Goal: Task Accomplishment & Management: Manage account settings

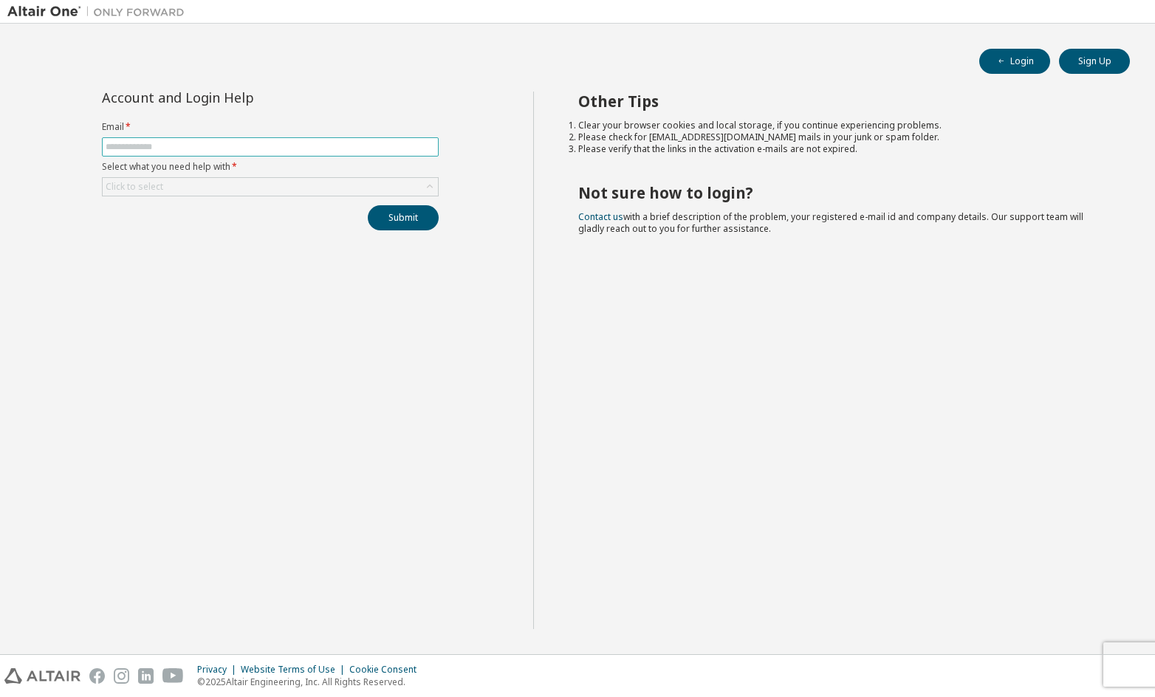
click at [301, 149] on input "text" at bounding box center [270, 147] width 329 height 12
click at [283, 150] on input "text" at bounding box center [270, 147] width 329 height 12
type input "**********"
click at [402, 171] on label "Select what you need help with *" at bounding box center [270, 167] width 337 height 12
click at [400, 177] on div "Click to select" at bounding box center [270, 186] width 337 height 19
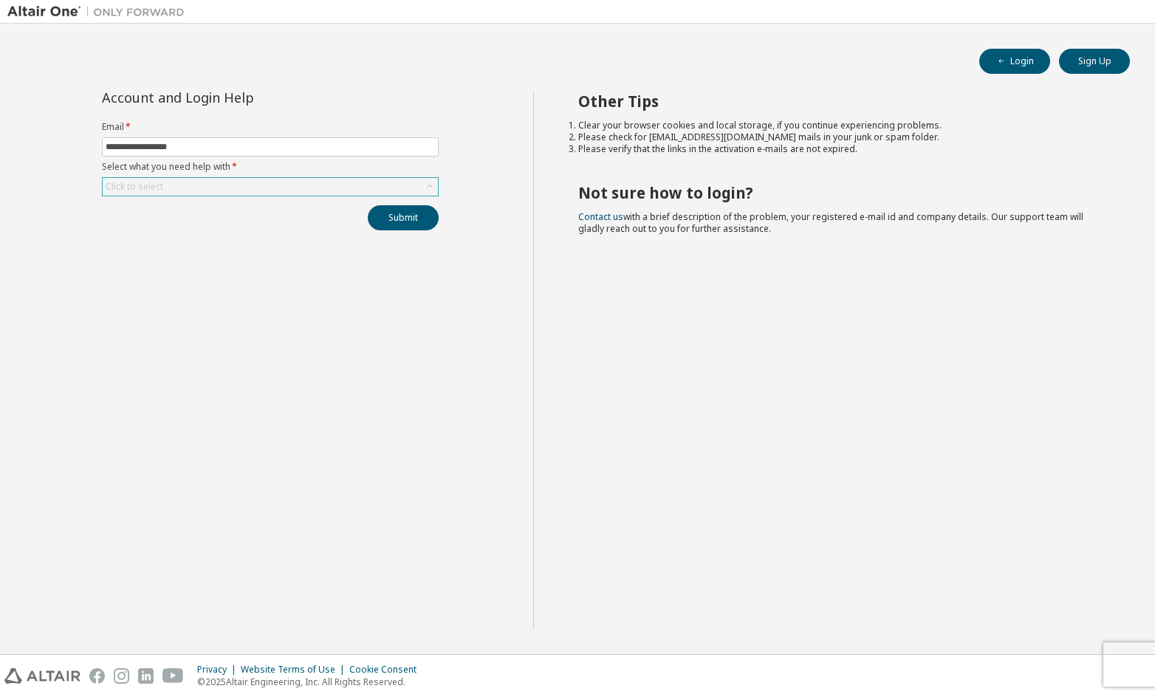
click at [399, 181] on div "Click to select" at bounding box center [270, 187] width 335 height 18
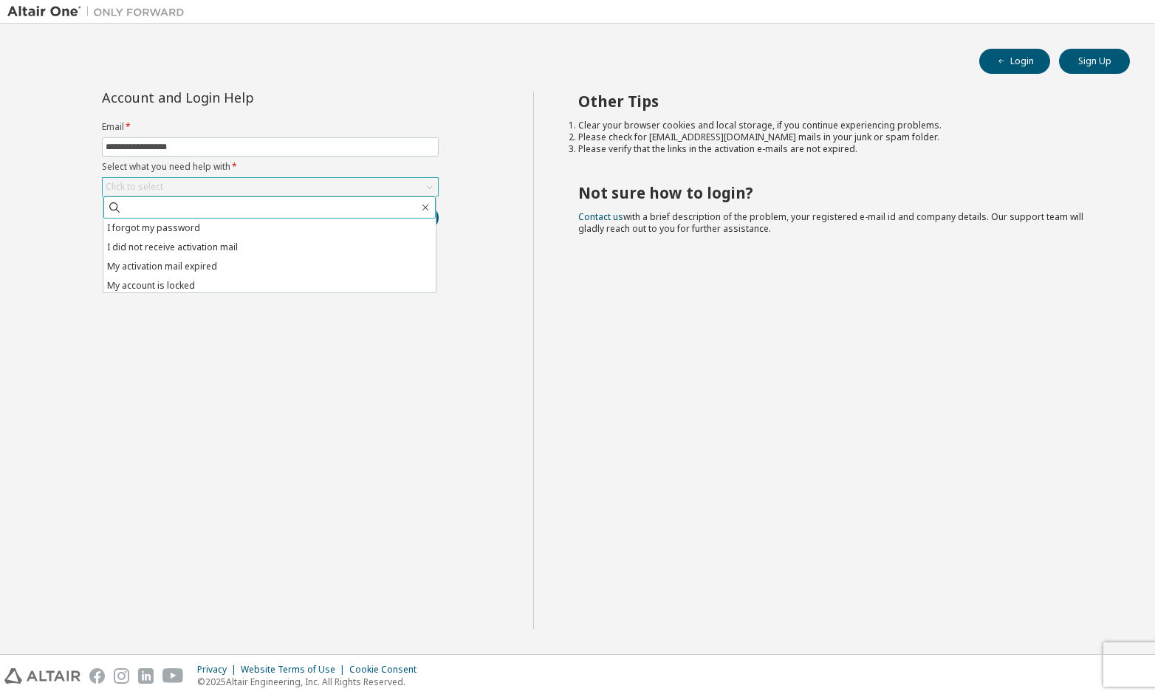
click at [362, 215] on span at bounding box center [269, 207] width 332 height 22
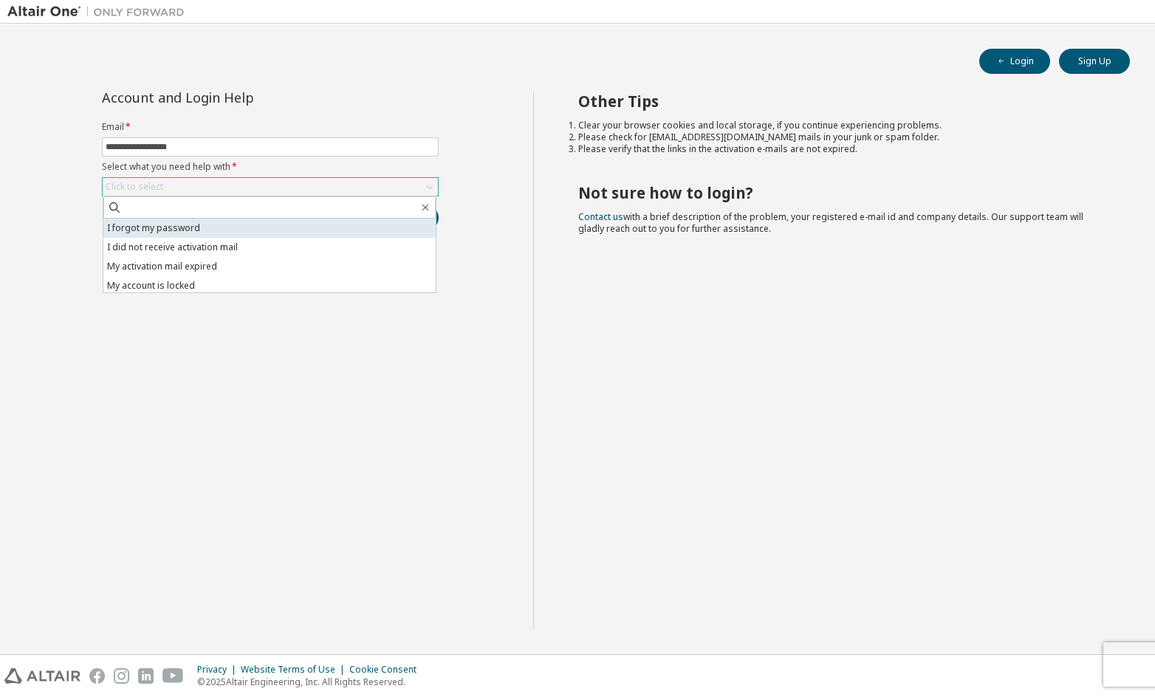
click at [362, 219] on li "I forgot my password" at bounding box center [269, 228] width 332 height 19
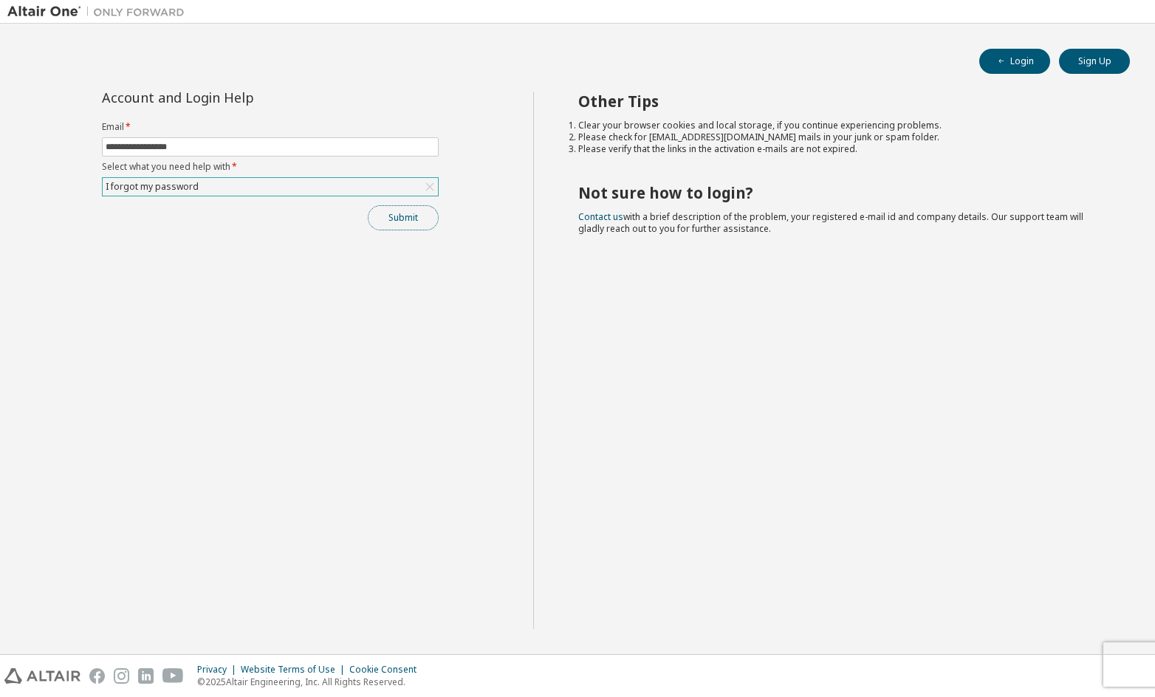
click at [408, 225] on button "Submit" at bounding box center [403, 217] width 71 height 25
click at [1041, 658] on link "Altair support" at bounding box center [1047, 657] width 59 height 13
click at [1032, 661] on link "Altair support" at bounding box center [1047, 657] width 59 height 13
click at [605, 213] on link "Contact us" at bounding box center [600, 216] width 45 height 13
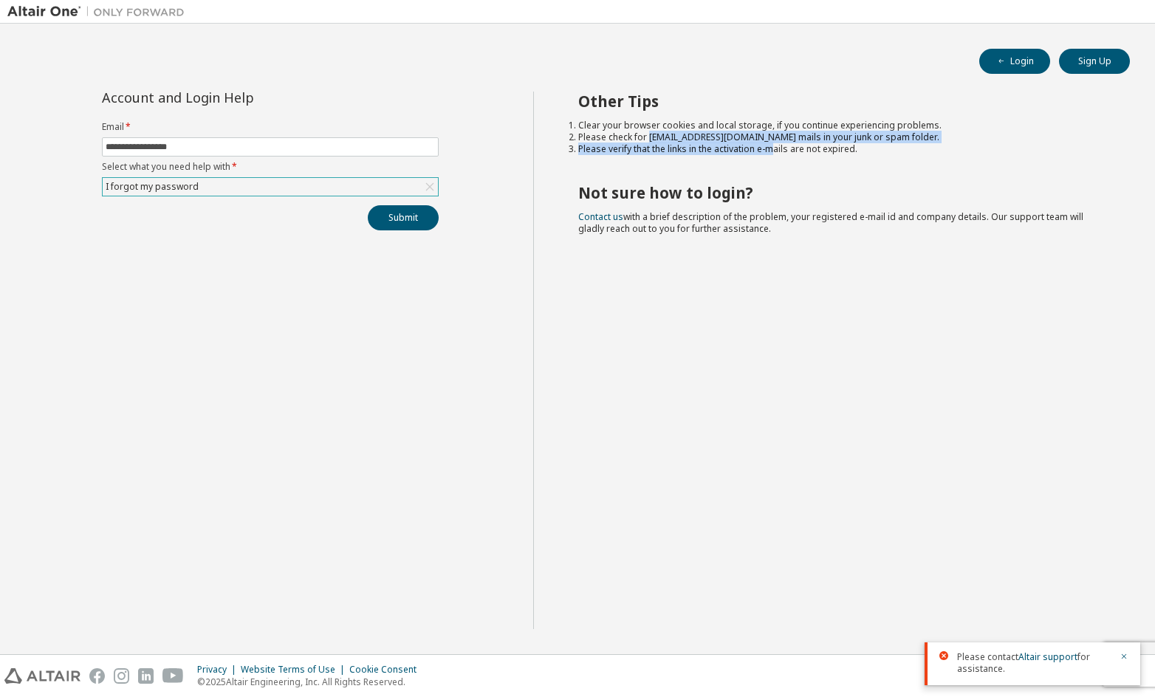
drag, startPoint x: 649, startPoint y: 137, endPoint x: 783, endPoint y: 155, distance: 134.8
click at [781, 154] on ol "Clear your browser cookies and local storage, if you continue experiencing prob…" at bounding box center [841, 137] width 526 height 35
click at [818, 157] on div "Other Tips Clear your browser cookies and local storage, if you continue experi…" at bounding box center [840, 361] width 615 height 538
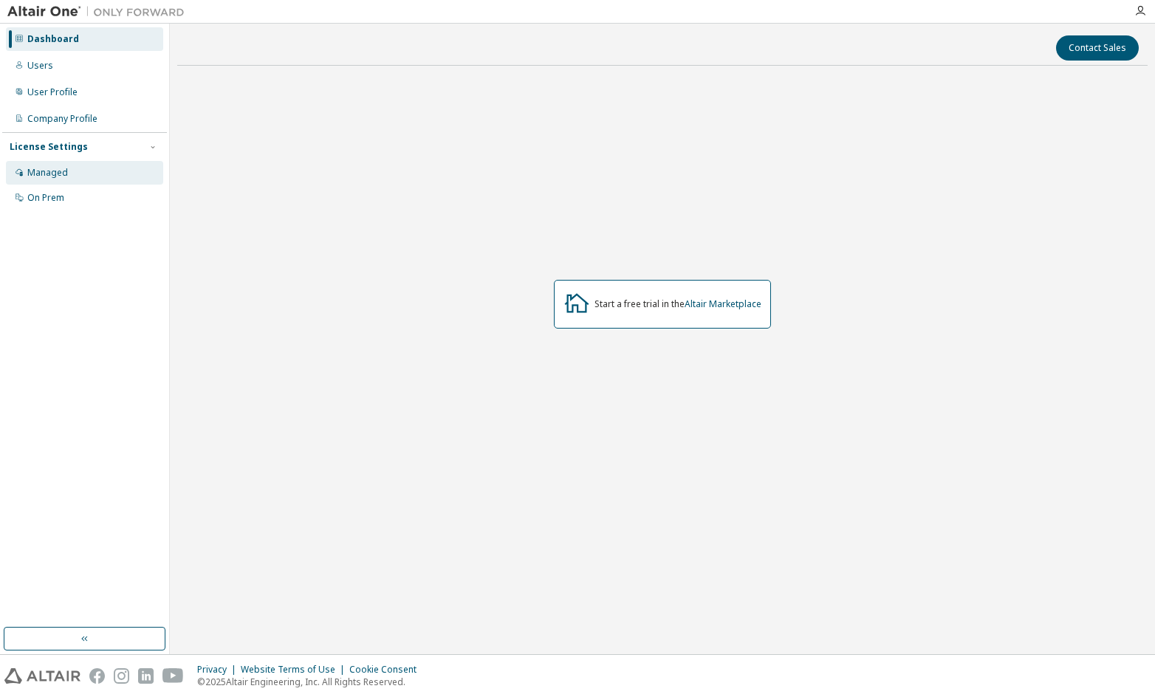
click at [66, 179] on div "Managed" at bounding box center [84, 173] width 157 height 24
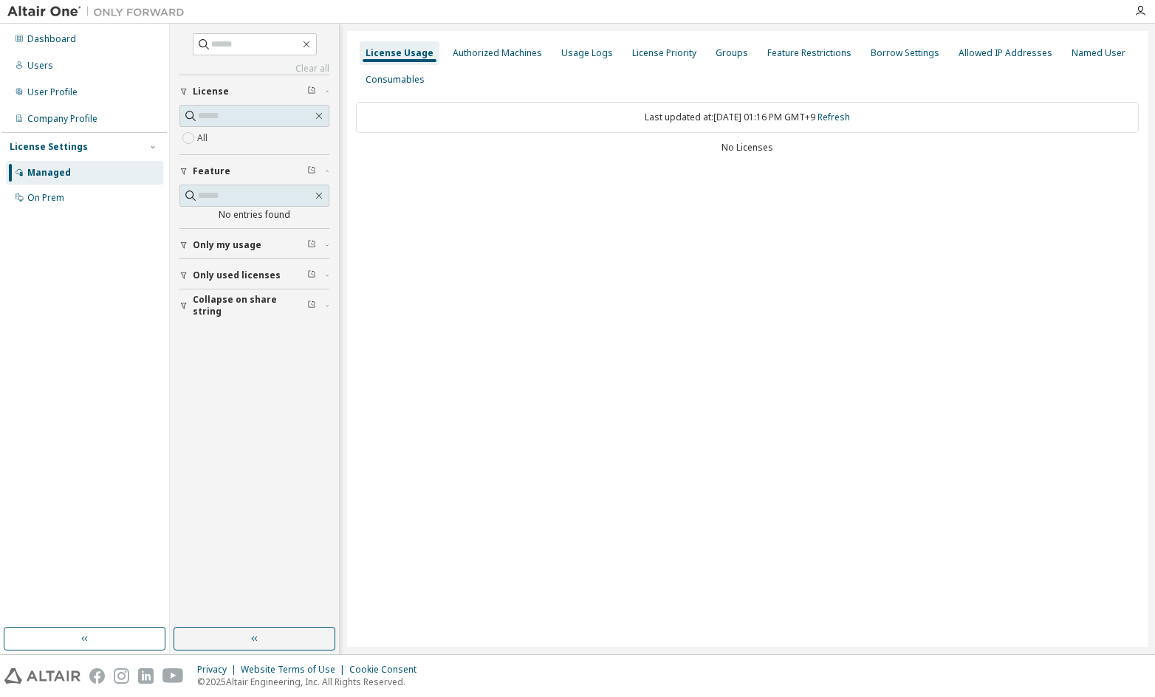
drag, startPoint x: 773, startPoint y: 158, endPoint x: 659, endPoint y: 137, distance: 116.5
click at [659, 137] on div "Last updated at: Mon 2025-09-08 01:16 PM GMT+9 Refresh No Licenses" at bounding box center [747, 129] width 783 height 72
click at [752, 153] on div "No Licenses" at bounding box center [747, 148] width 783 height 12
click at [730, 162] on div "Last updated at: Mon 2025-09-08 01:16 PM GMT+9 Refresh No Licenses" at bounding box center [747, 129] width 783 height 72
click at [798, 151] on div "No Licenses" at bounding box center [747, 148] width 783 height 12
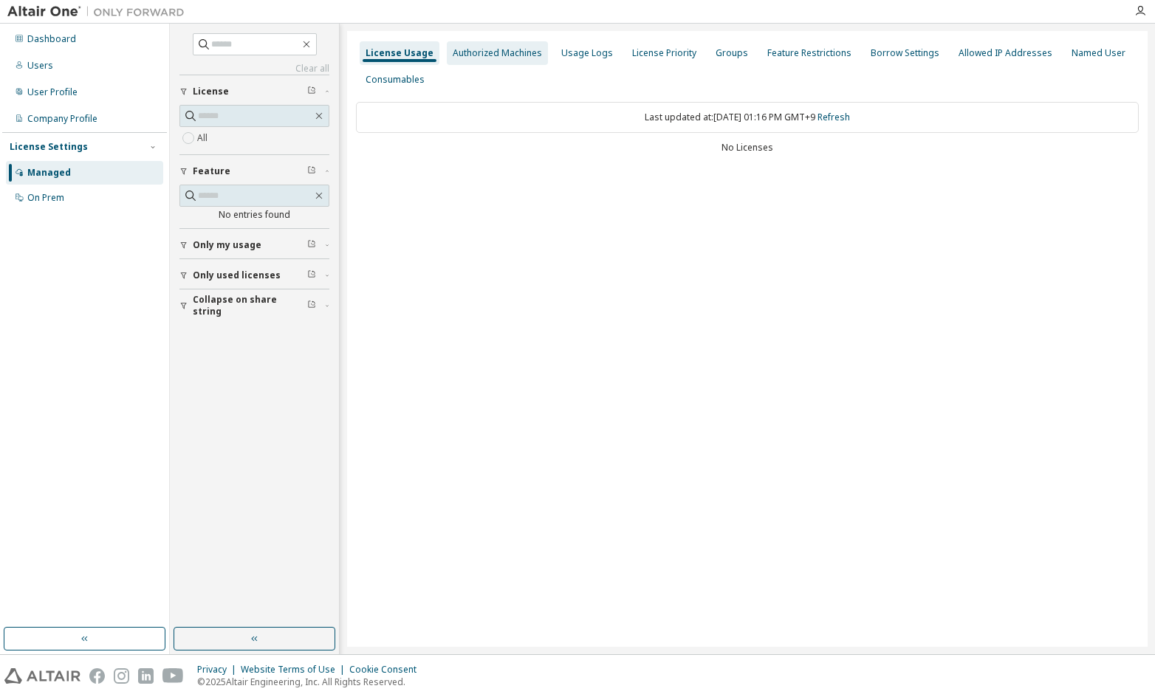
click at [503, 64] on div "Authorized Machines" at bounding box center [497, 53] width 101 height 24
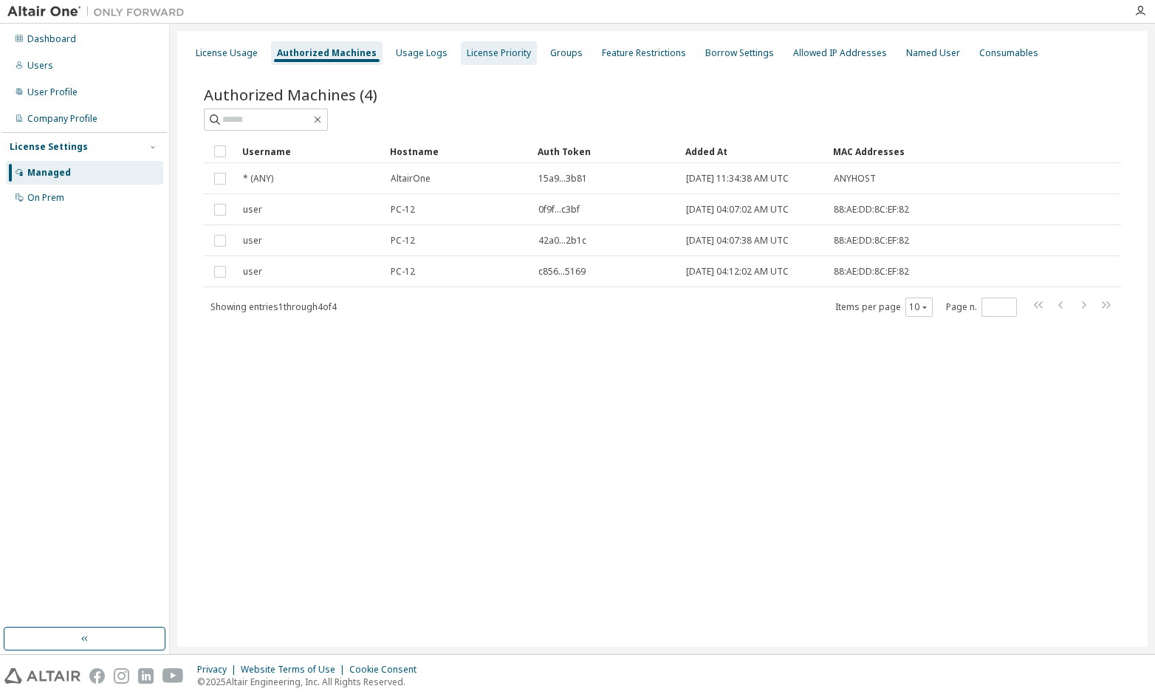
click at [470, 51] on div "License Priority" at bounding box center [499, 53] width 64 height 12
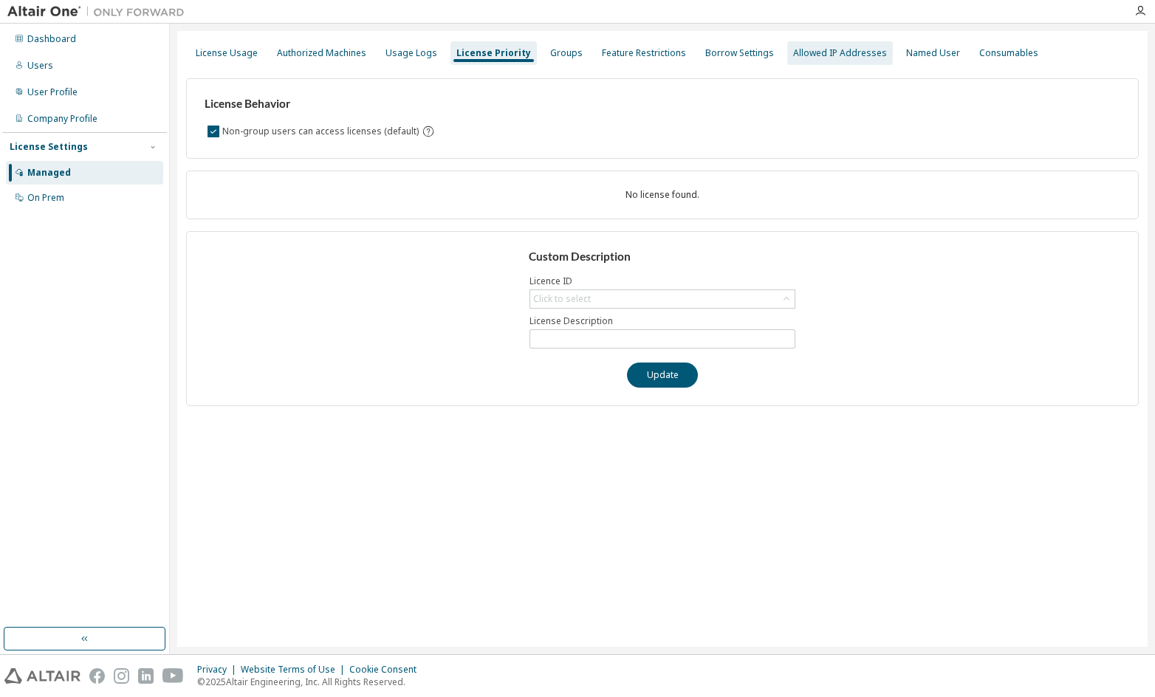
click at [803, 59] on div "Allowed IP Addresses" at bounding box center [840, 53] width 106 height 24
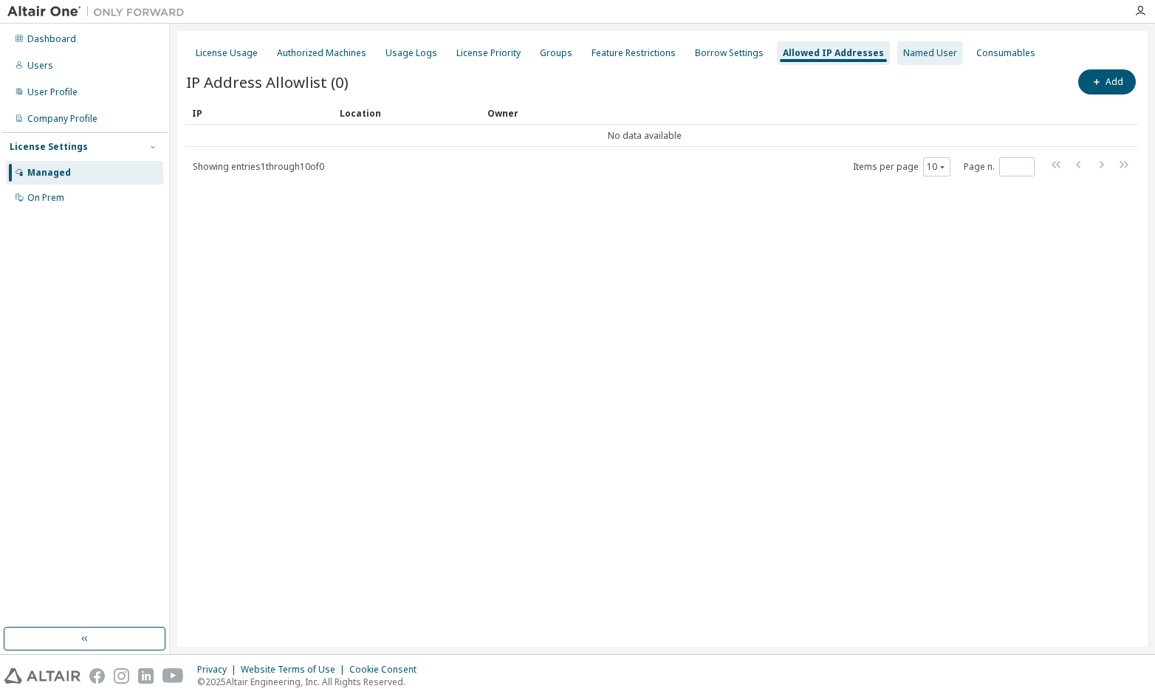
click at [902, 60] on div "Named User" at bounding box center [930, 53] width 66 height 24
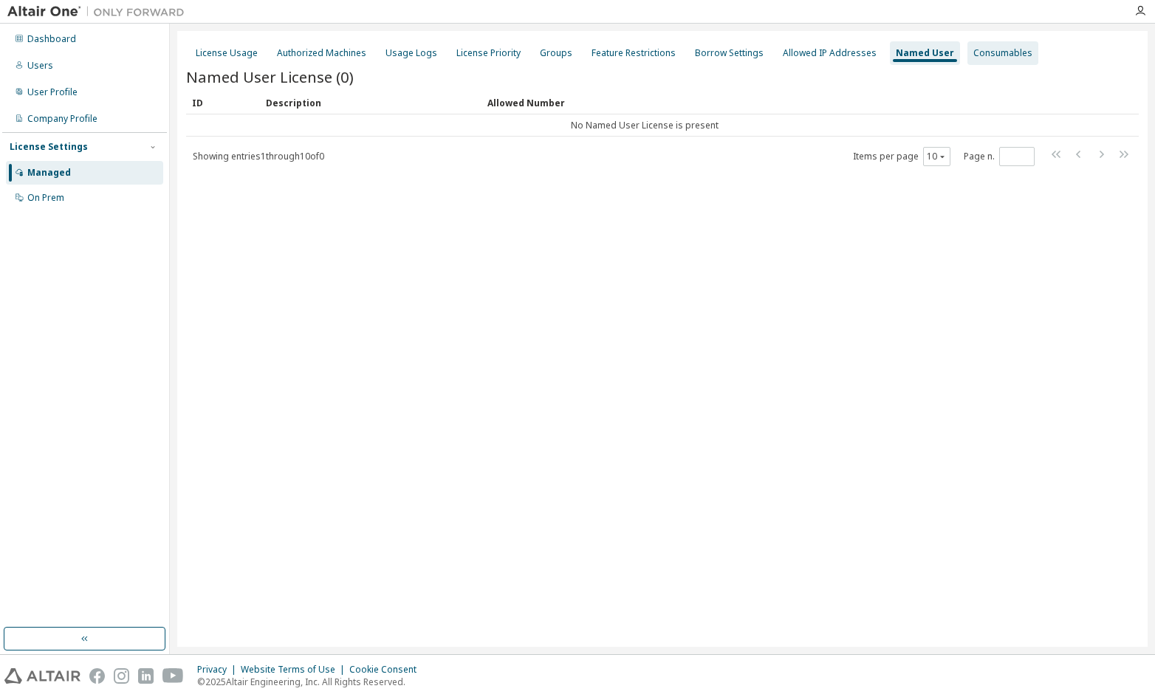
click at [981, 61] on div "Consumables" at bounding box center [1002, 53] width 71 height 24
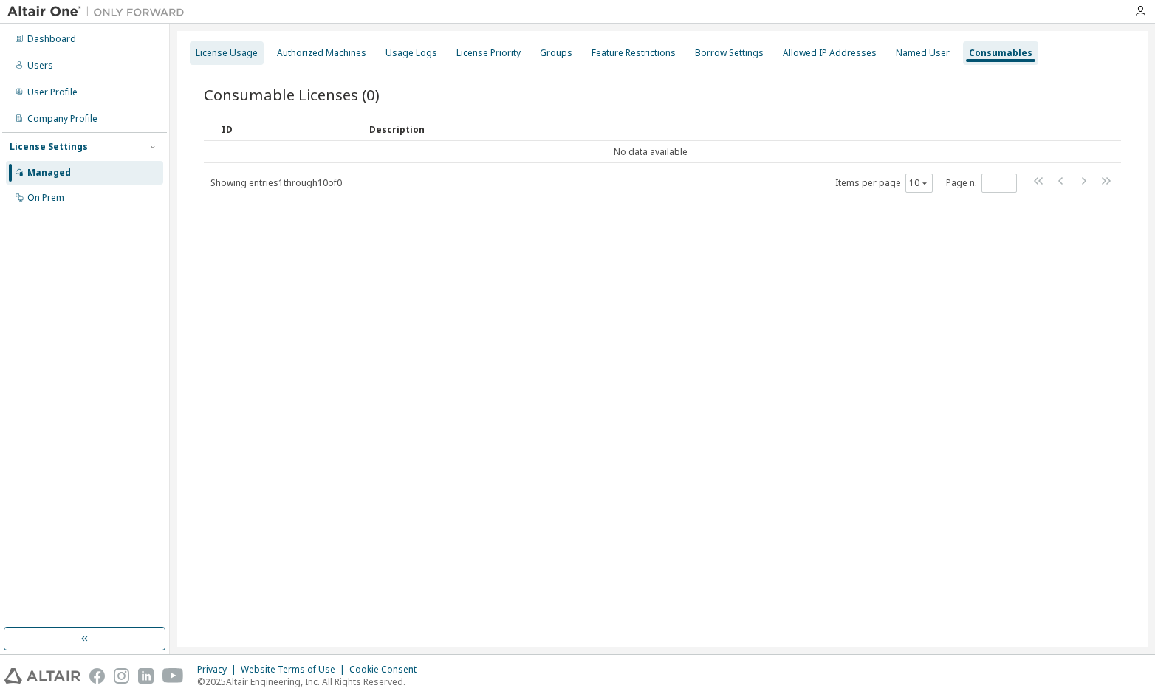
click at [219, 42] on div "License Usage" at bounding box center [227, 53] width 74 height 24
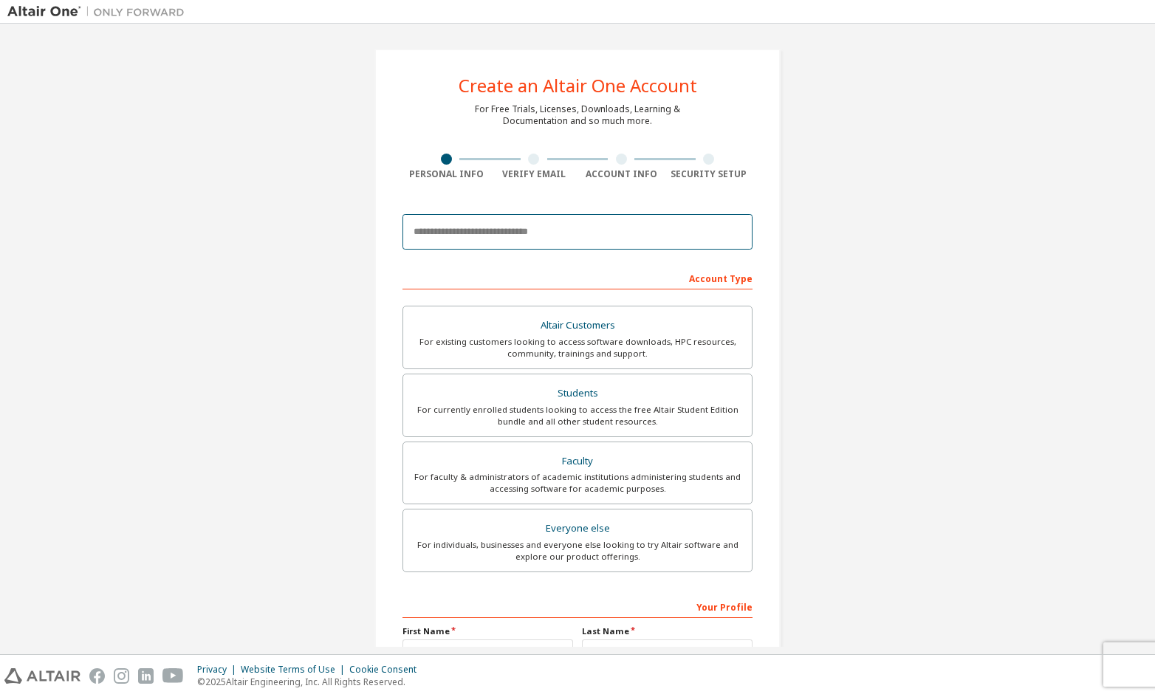
click at [519, 226] on input "email" at bounding box center [577, 231] width 350 height 35
type input "**********"
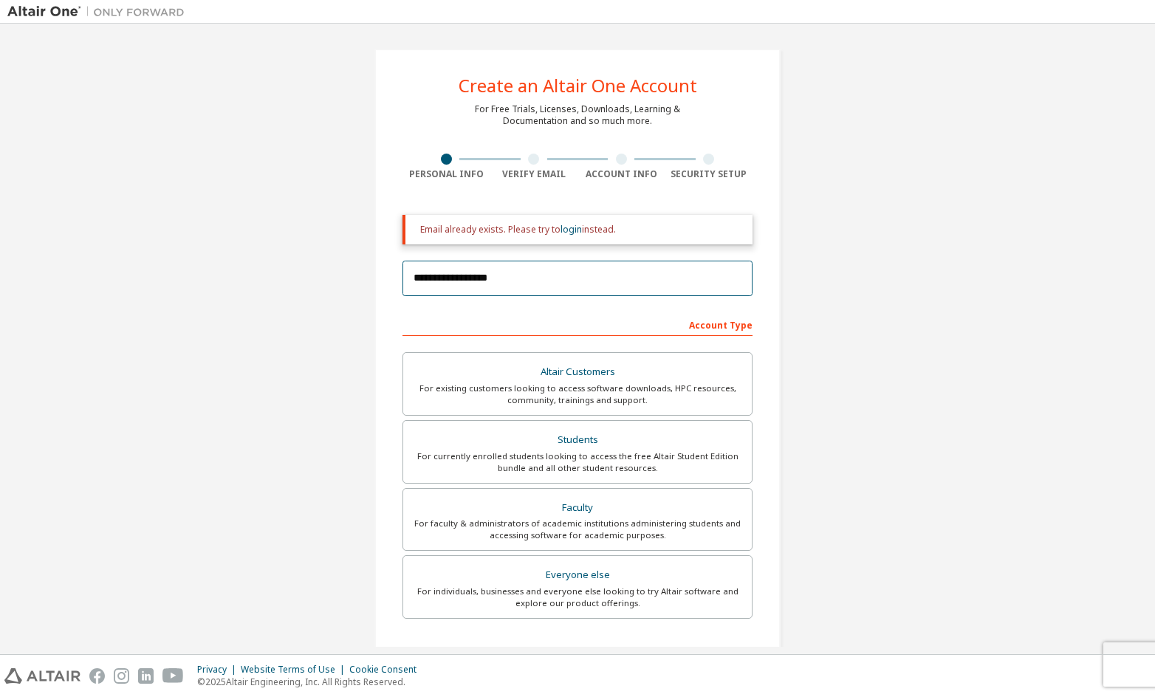
scroll to position [213, 0]
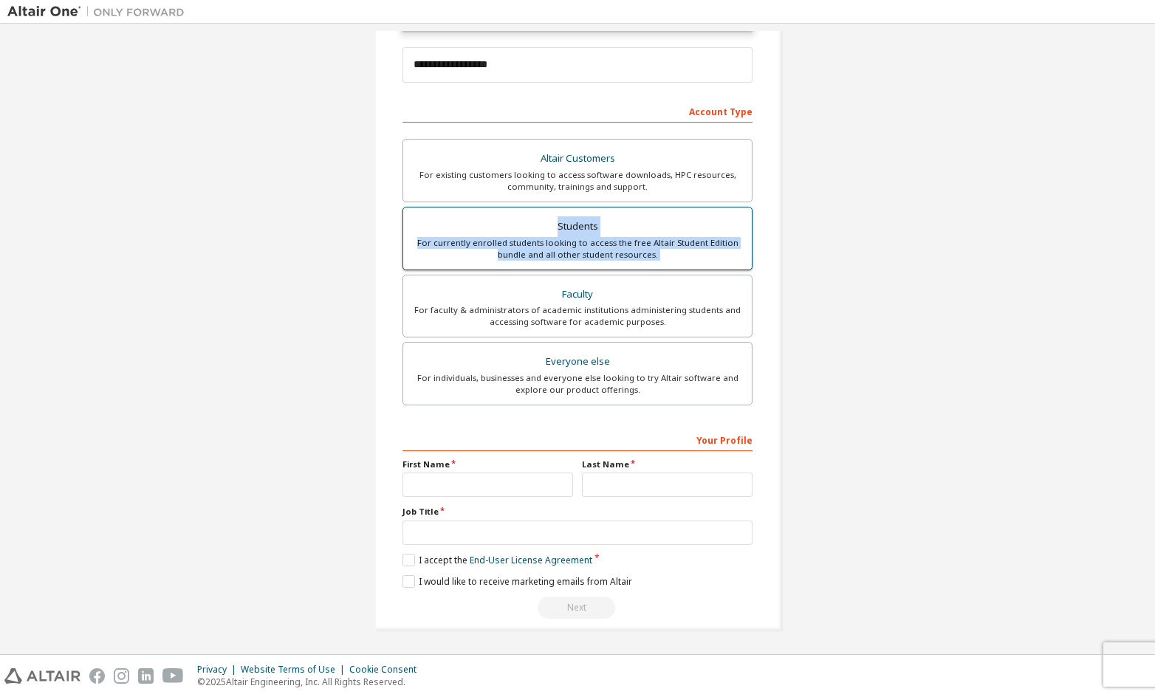
drag, startPoint x: 529, startPoint y: 300, endPoint x: 530, endPoint y: 209, distance: 90.8
click at [529, 215] on div "Altair Customers For existing customers looking to access software downloads, H…" at bounding box center [577, 274] width 350 height 271
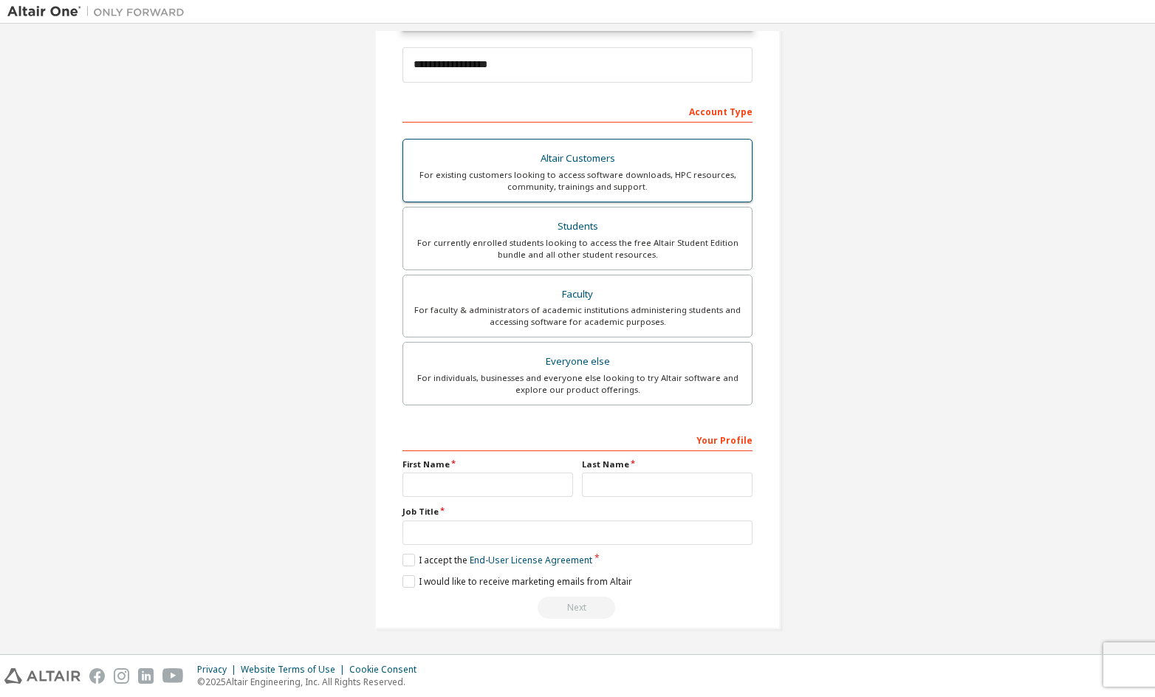
click at [530, 188] on div "For existing customers looking to access software downloads, HPC resources, com…" at bounding box center [577, 181] width 331 height 24
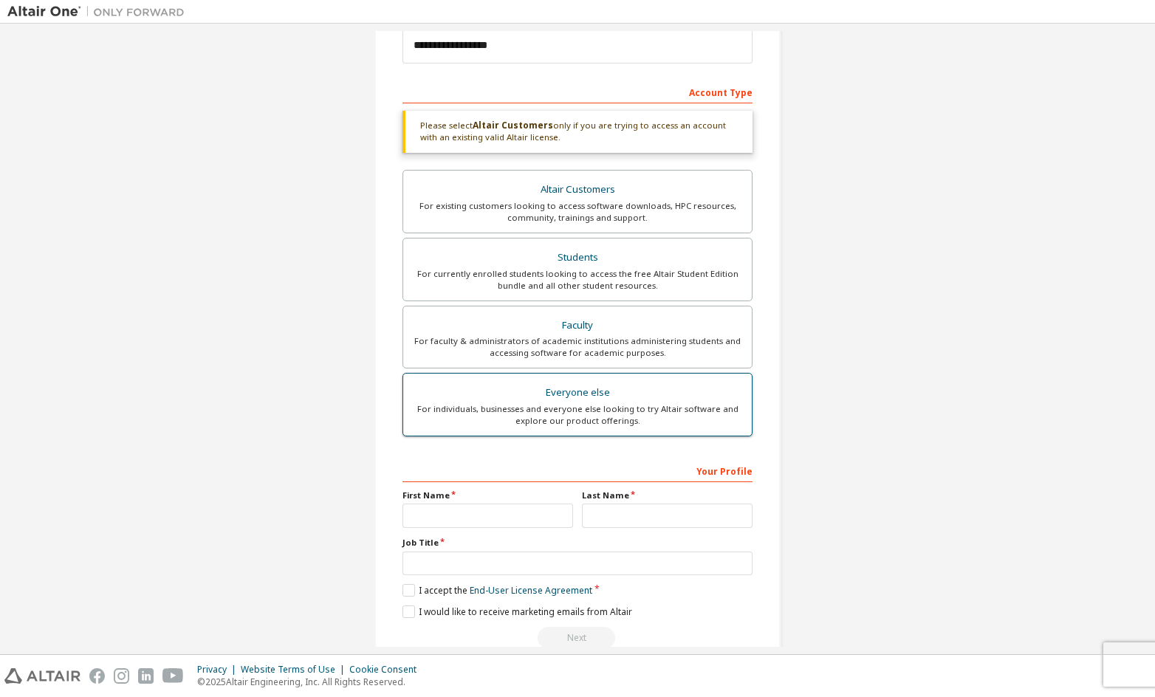
scroll to position [263, 0]
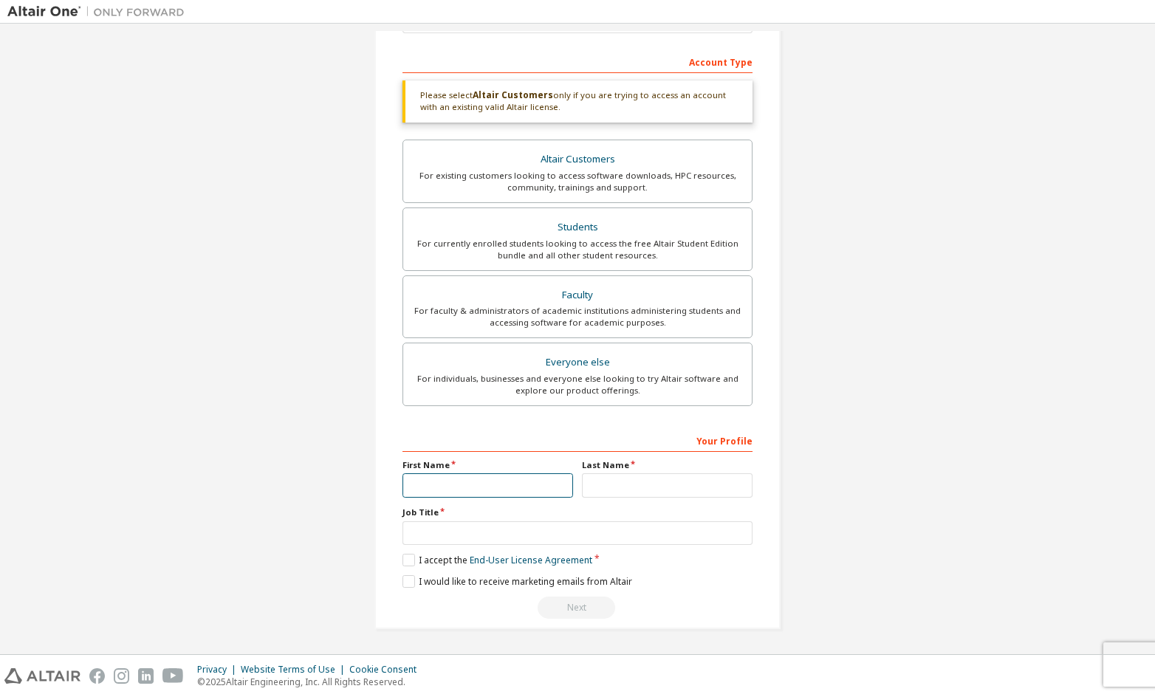
click at [465, 475] on input "text" at bounding box center [487, 485] width 171 height 24
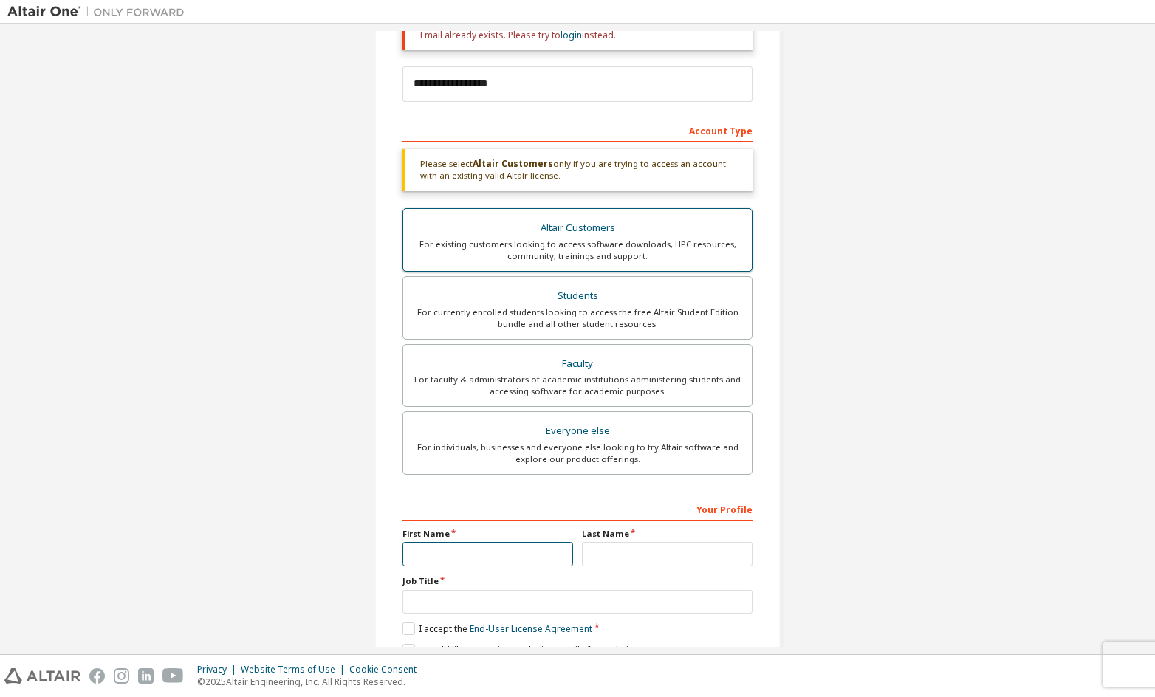
scroll to position [115, 0]
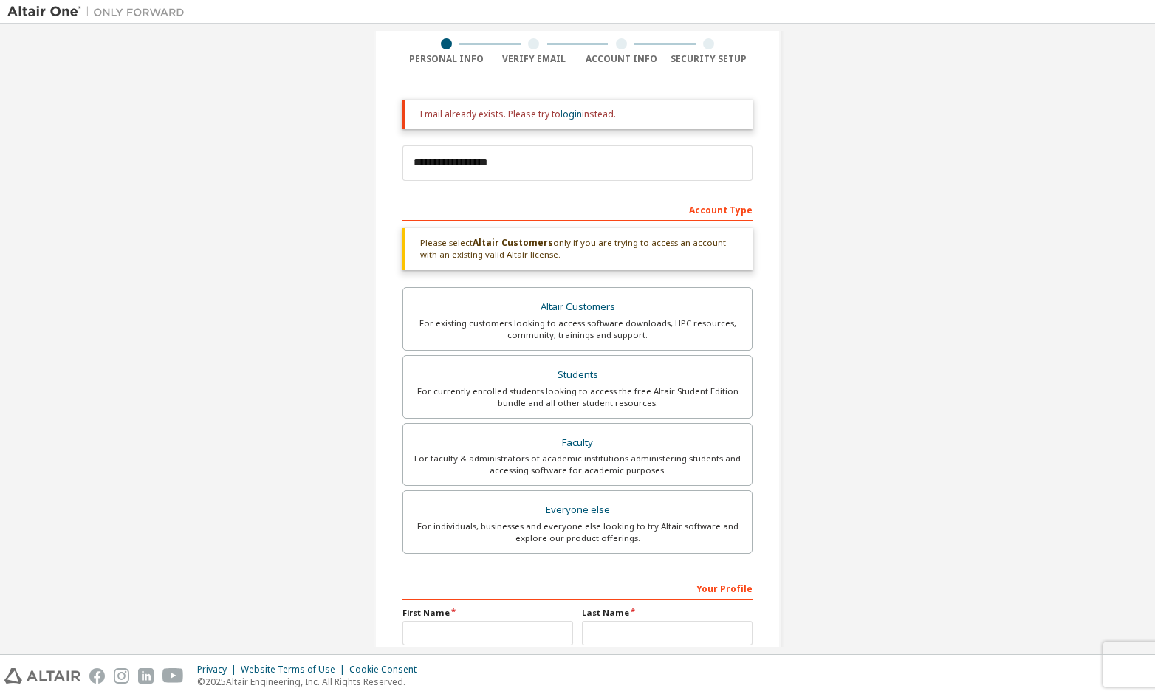
click at [626, 529] on div "For individuals, businesses and everyone else looking to try Altair software an…" at bounding box center [577, 533] width 331 height 24
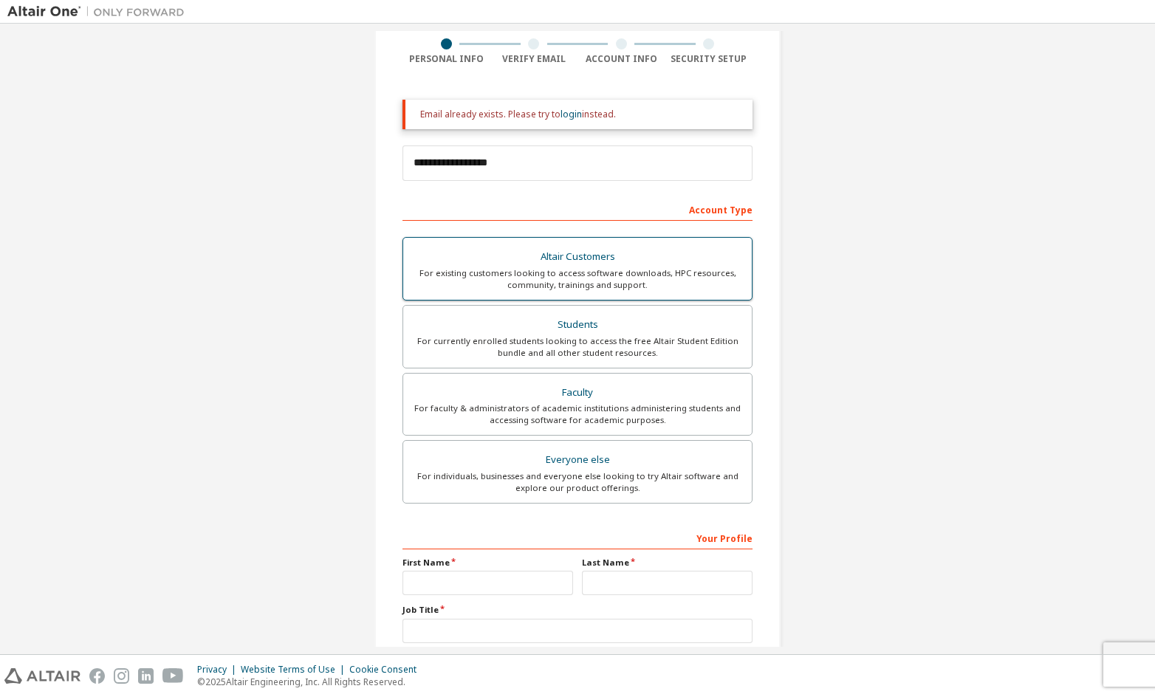
click at [621, 281] on div "For existing customers looking to access software downloads, HPC resources, com…" at bounding box center [577, 279] width 331 height 24
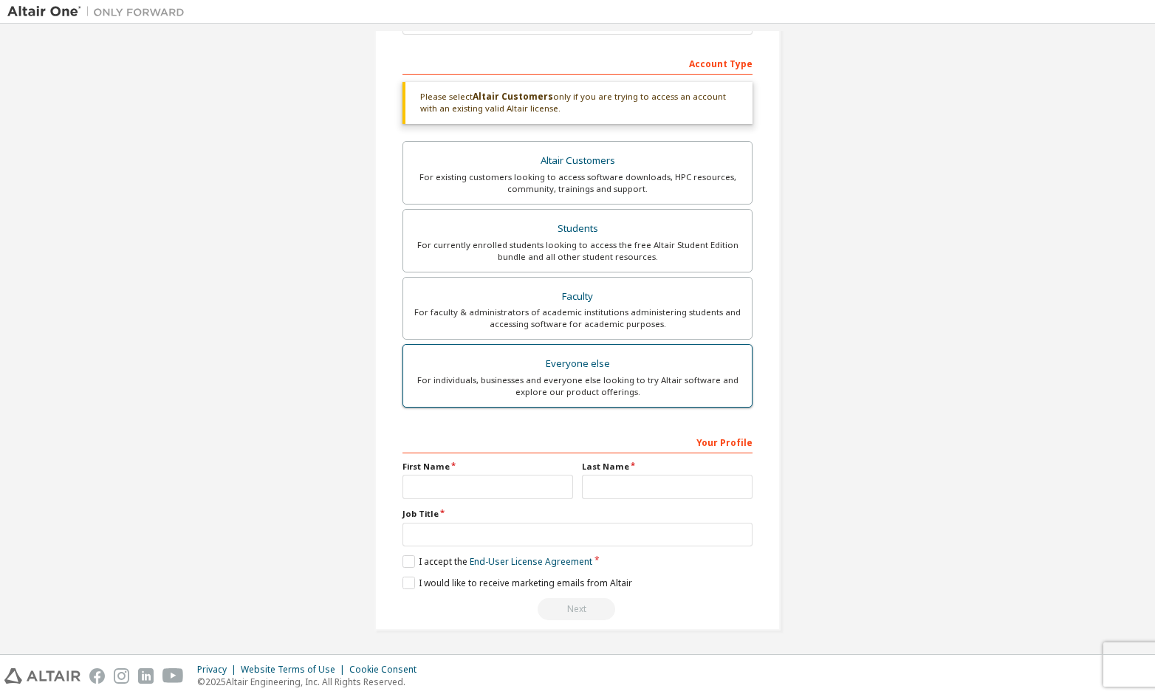
scroll to position [263, 0]
click at [563, 383] on div "For individuals, businesses and everyone else looking to try Altair software an…" at bounding box center [577, 385] width 331 height 24
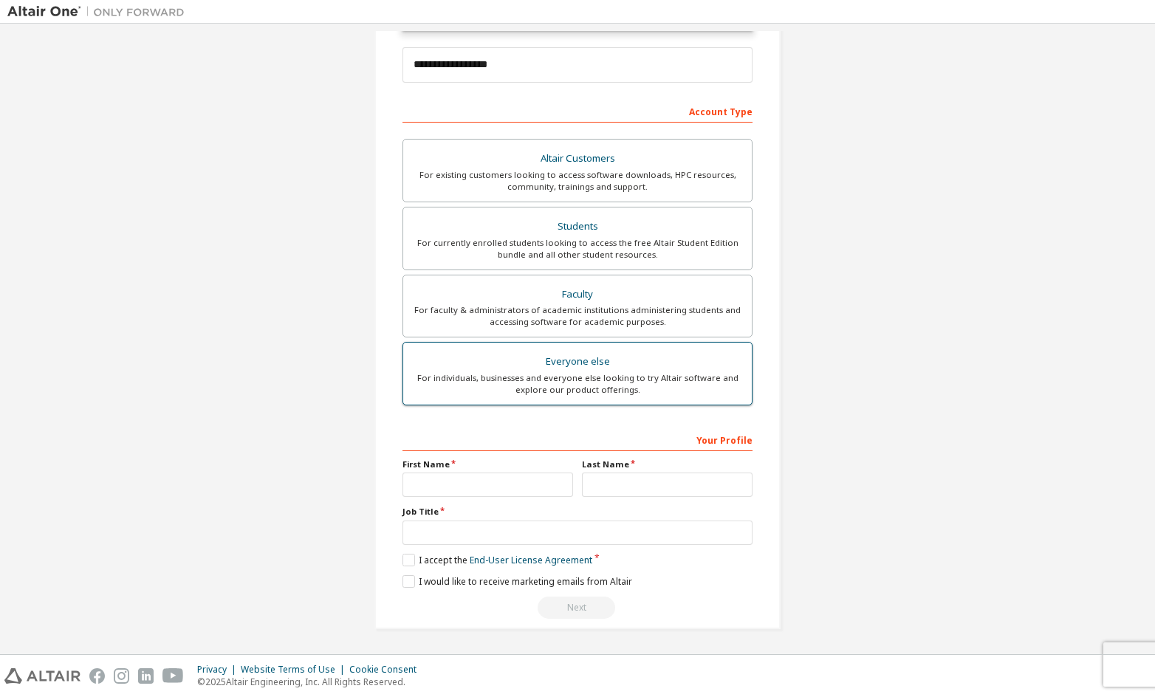
scroll to position [213, 0]
drag, startPoint x: 509, startPoint y: 460, endPoint x: 507, endPoint y: 467, distance: 7.7
click at [509, 462] on label "First Name" at bounding box center [487, 465] width 171 height 12
click at [507, 467] on label "First Name" at bounding box center [487, 465] width 171 height 12
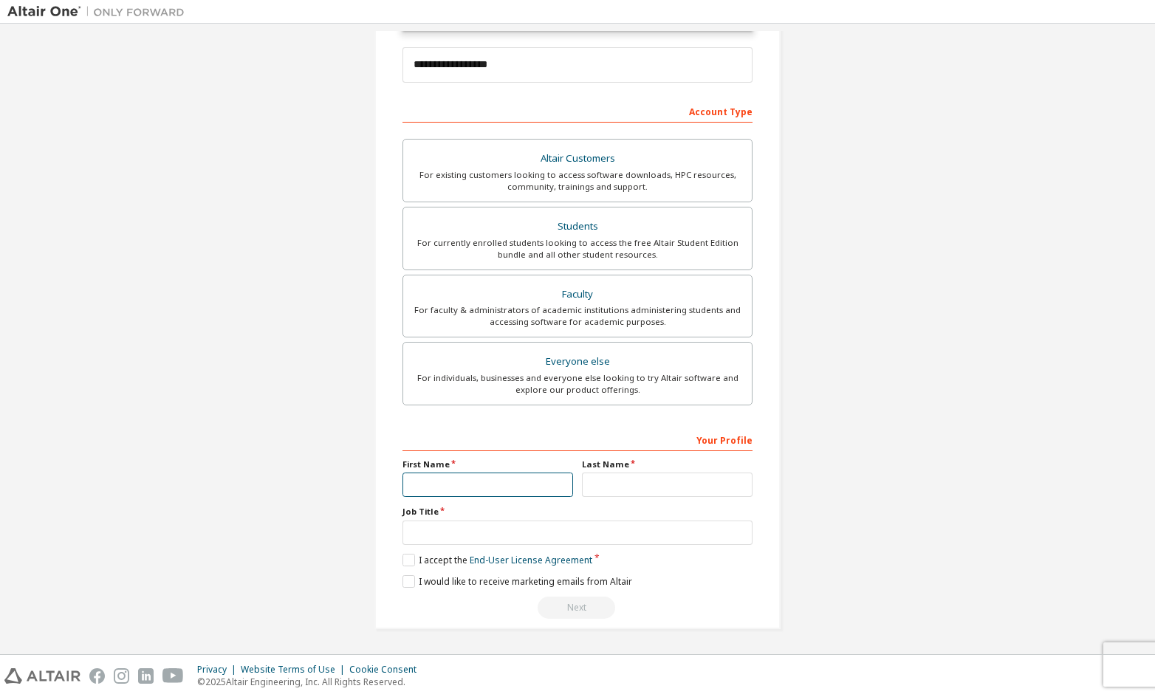
click at [503, 475] on input "text" at bounding box center [487, 485] width 171 height 24
type input "******"
type input "****"
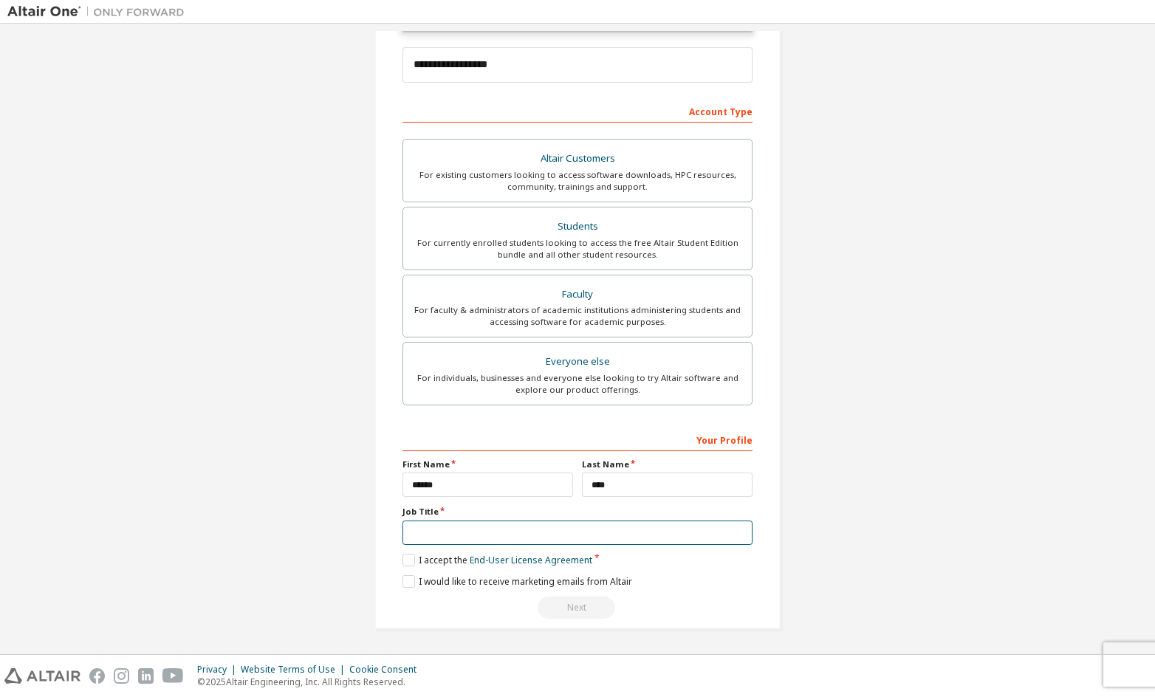
click at [481, 536] on input "text" at bounding box center [577, 533] width 350 height 24
type input "*******"
click at [415, 568] on div "Your Profile First Name ****** Last Name **** Job Title ******* Please provide …" at bounding box center [577, 523] width 350 height 191
click at [407, 566] on label "I accept the End-User License Agreement" at bounding box center [497, 560] width 190 height 13
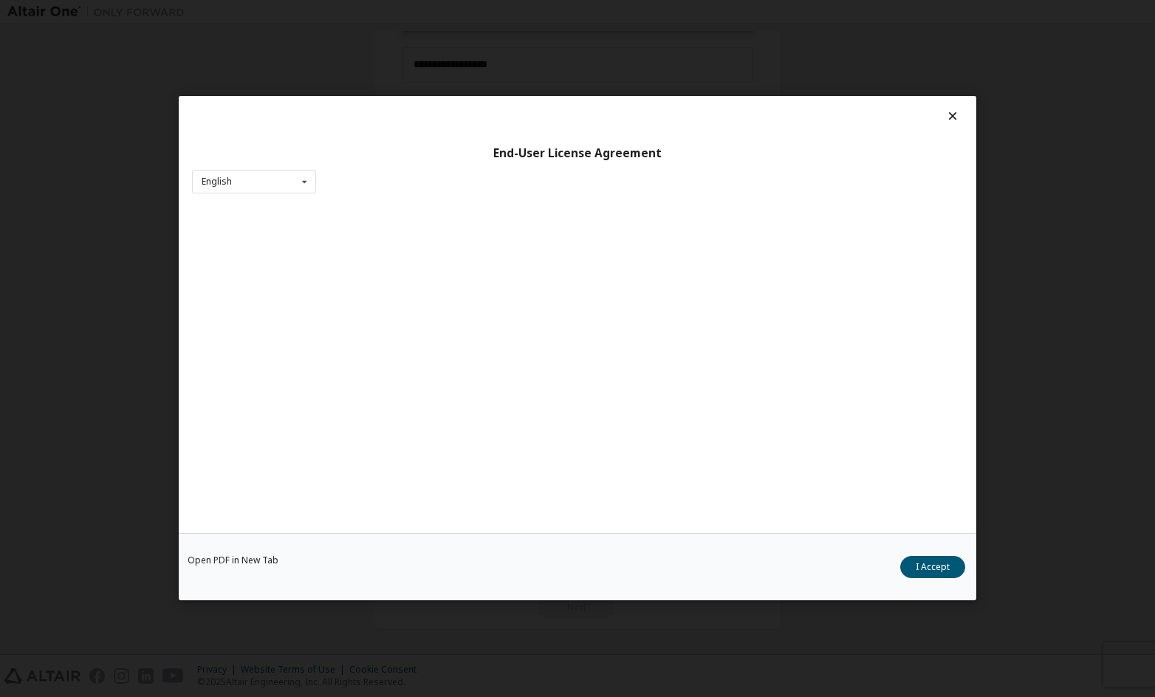
click at [407, 575] on div "Open PDF in New Tab I Accept" at bounding box center [578, 567] width 798 height 67
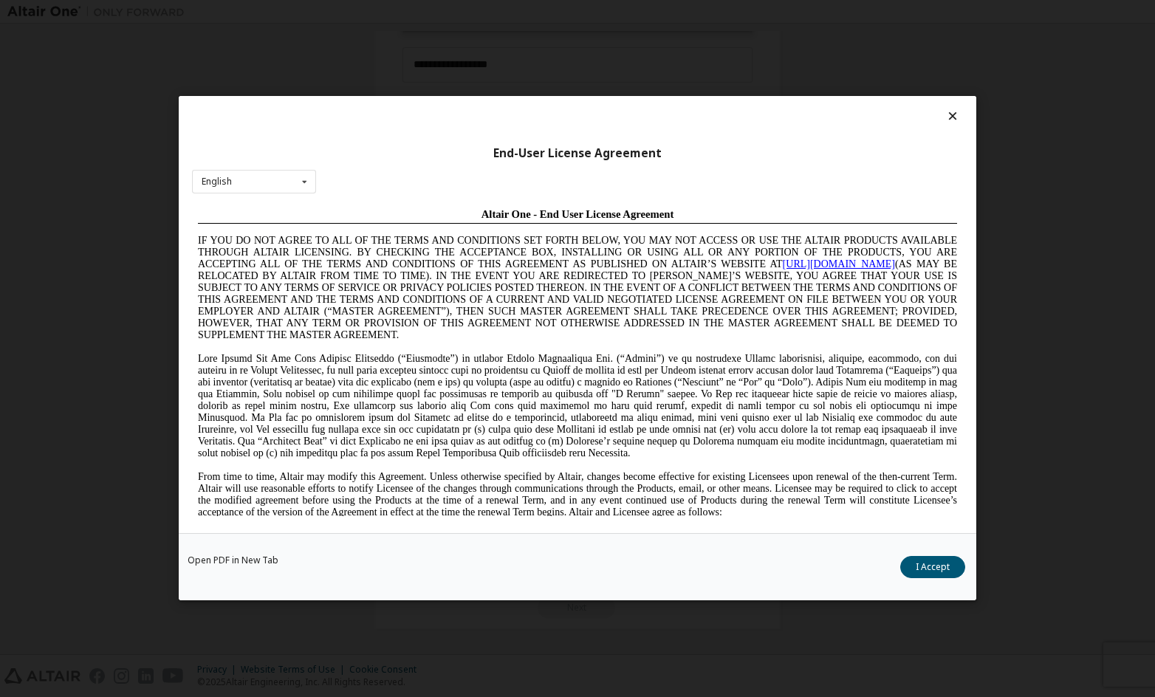
scroll to position [0, 0]
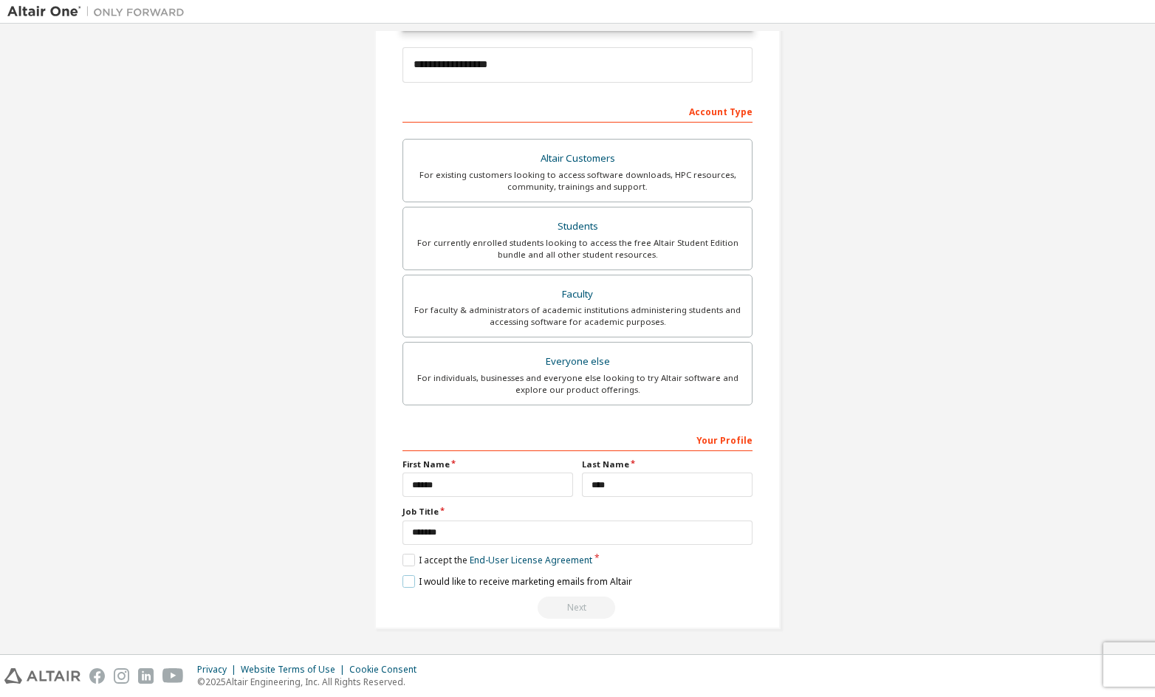
click at [408, 582] on label "I would like to receive marketing emails from Altair" at bounding box center [517, 581] width 230 height 13
click at [554, 608] on div "Next" at bounding box center [577, 608] width 350 height 22
drag, startPoint x: 564, startPoint y: 601, endPoint x: 564, endPoint y: 609, distance: 8.1
click at [564, 602] on div "Next" at bounding box center [577, 608] width 350 height 22
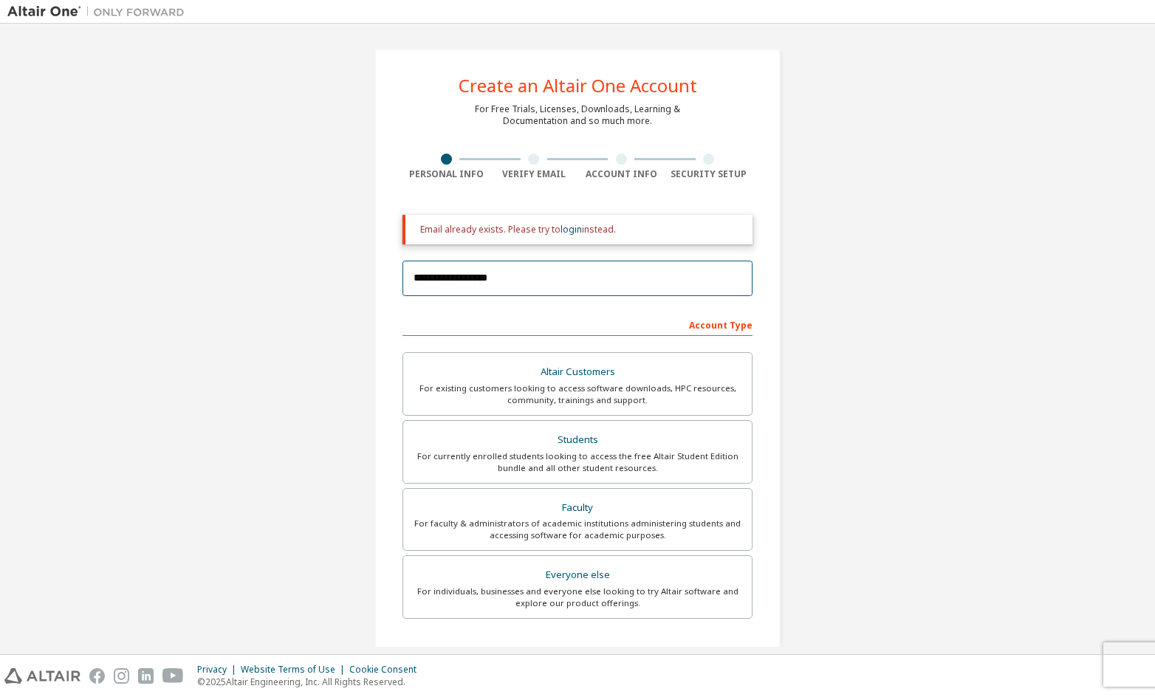
click at [513, 277] on input "**********" at bounding box center [577, 278] width 350 height 35
drag, startPoint x: 513, startPoint y: 277, endPoint x: 307, endPoint y: 270, distance: 205.4
click at [307, 270] on div "**********" at bounding box center [577, 445] width 1140 height 829
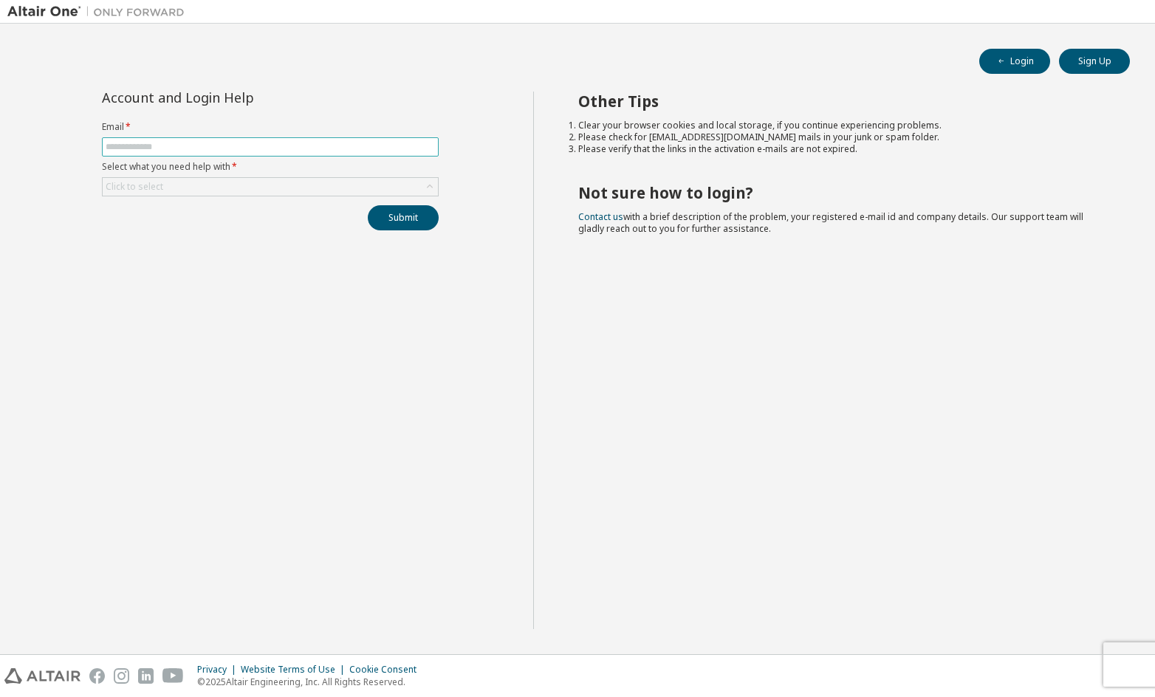
click at [301, 146] on input "text" at bounding box center [270, 147] width 329 height 12
type input "**********"
click at [278, 187] on div "Click to select" at bounding box center [270, 187] width 335 height 18
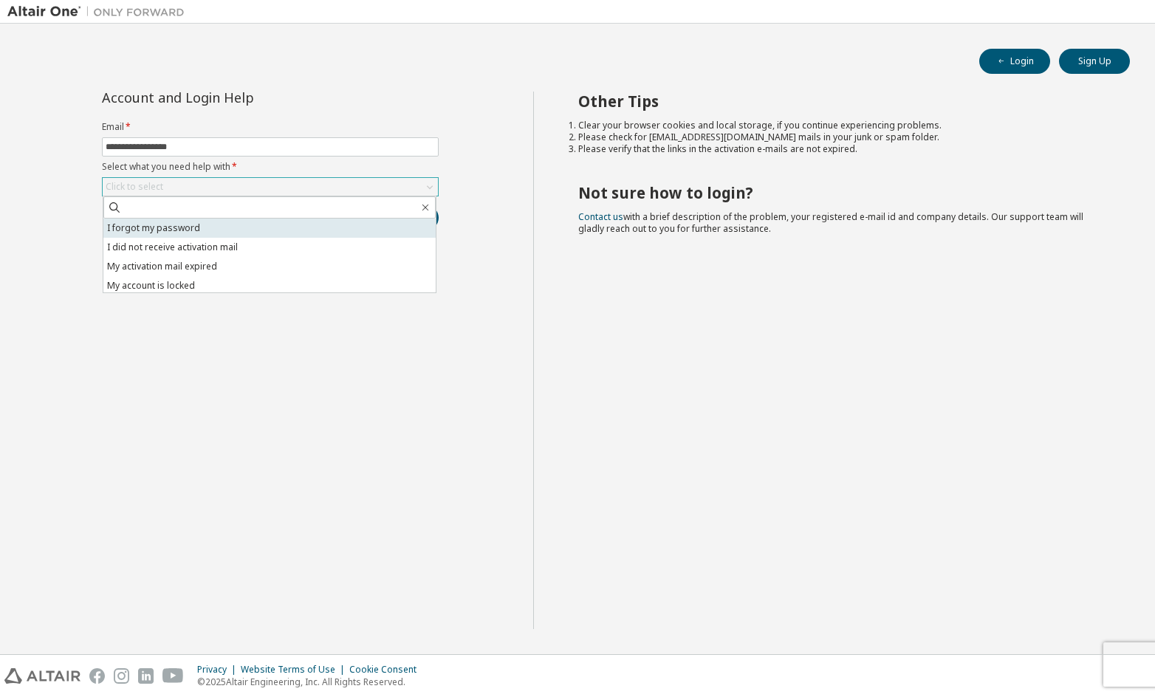
click at [282, 221] on li "I forgot my password" at bounding box center [269, 228] width 332 height 19
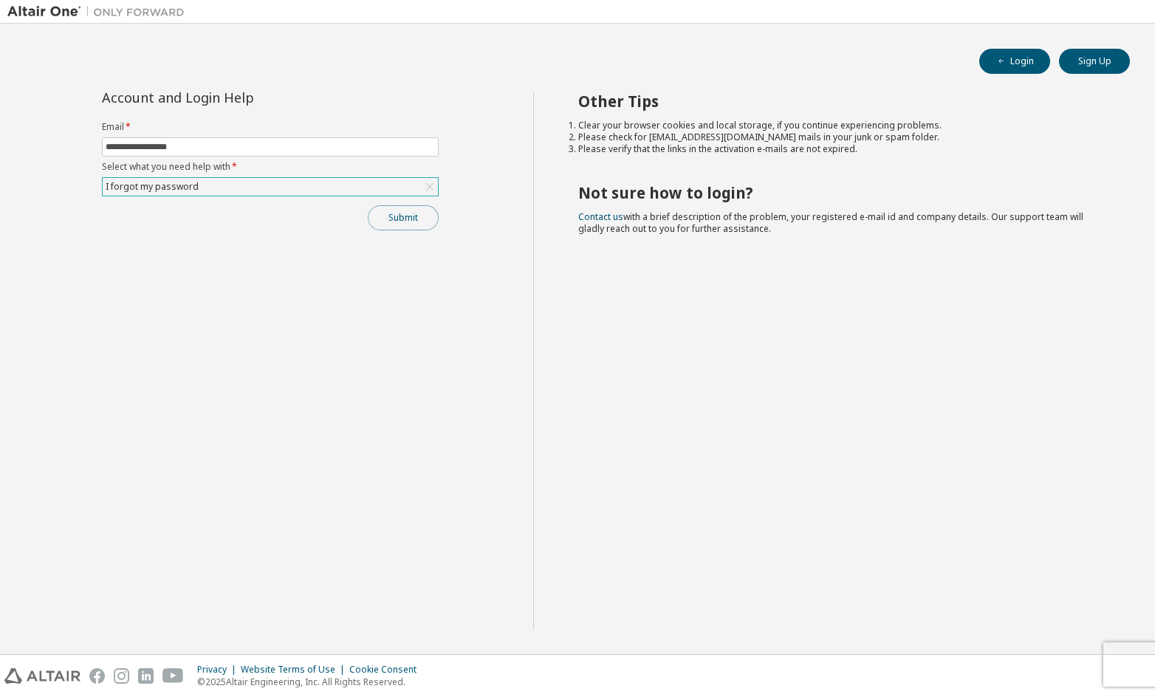
click at [377, 217] on button "Submit" at bounding box center [403, 217] width 71 height 25
click at [614, 214] on link "Contact us" at bounding box center [600, 216] width 45 height 13
click at [1043, 654] on link "Altair support" at bounding box center [1047, 657] width 59 height 13
click at [1022, 651] on link "Altair support" at bounding box center [1047, 657] width 59 height 13
click at [1043, 659] on link "Altair support" at bounding box center [1047, 657] width 59 height 13
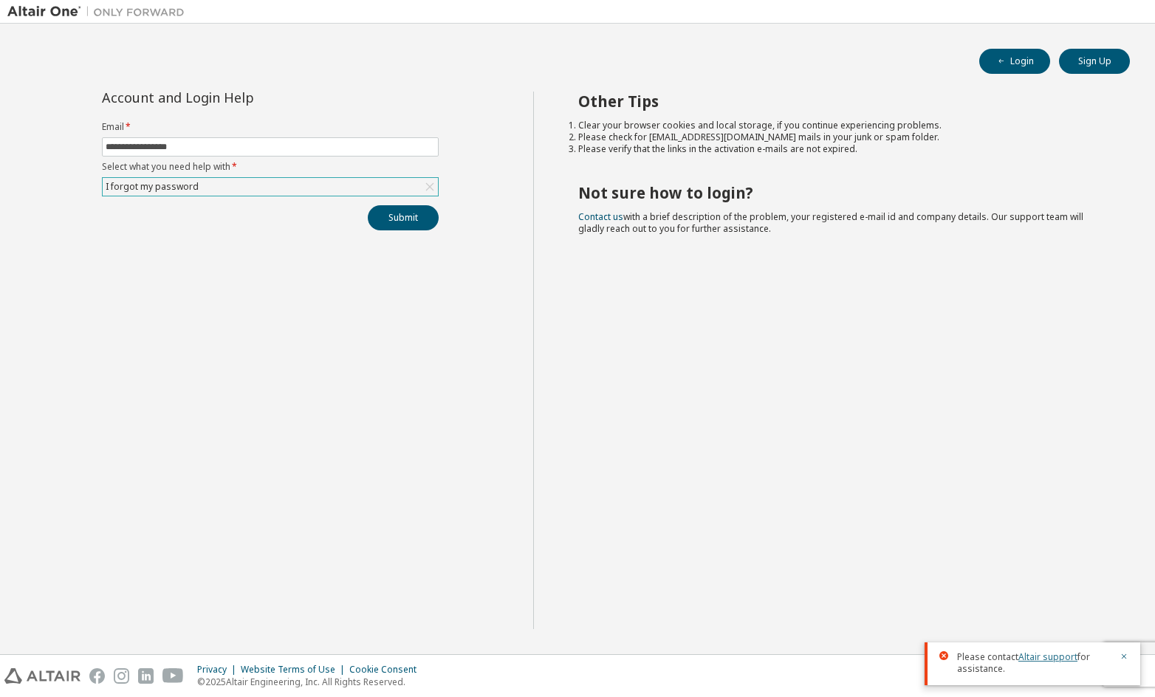
click at [1038, 660] on link "Altair support" at bounding box center [1047, 657] width 59 height 13
click at [476, 212] on div "**********" at bounding box center [270, 361] width 526 height 538
click at [578, 217] on link "Contact us" at bounding box center [600, 216] width 45 height 13
click at [584, 217] on link "Contact us" at bounding box center [600, 216] width 45 height 13
click at [589, 223] on span "Contact us with a brief description of the problem, your registered e-mail id a…" at bounding box center [830, 222] width 505 height 24
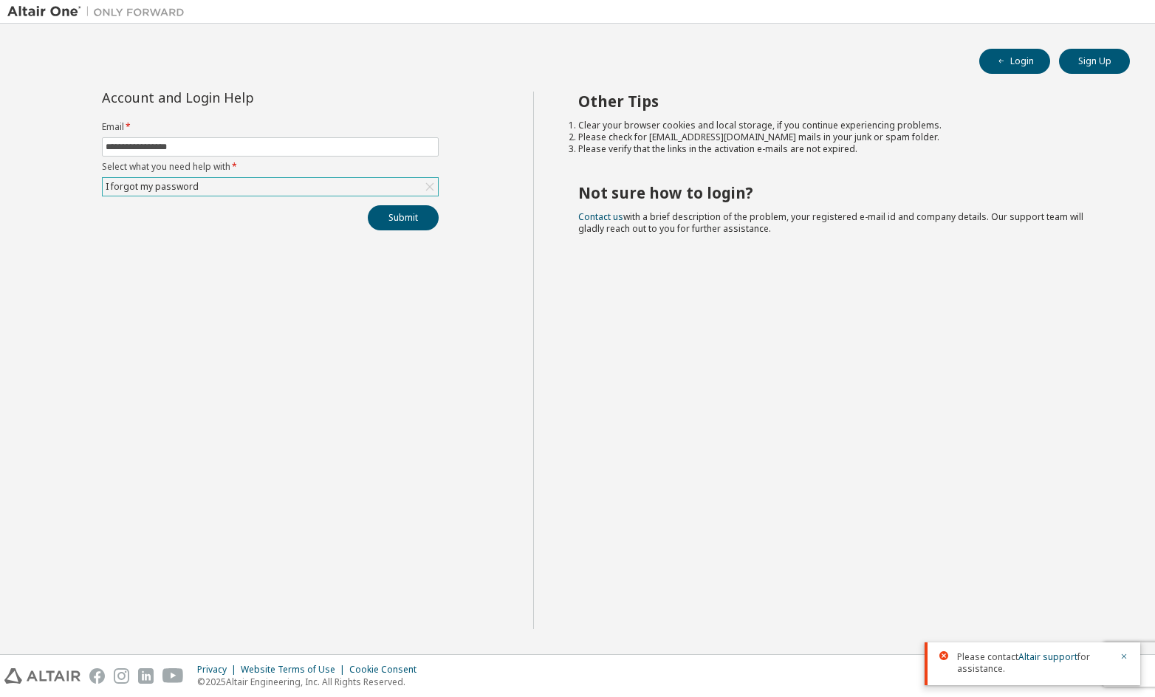
click at [589, 222] on span "Contact us with a brief description of the problem, your registered e-mail id a…" at bounding box center [830, 222] width 505 height 24
click at [594, 215] on link "Contact us" at bounding box center [600, 216] width 45 height 13
click at [286, 145] on input "**********" at bounding box center [270, 147] width 329 height 12
click at [743, 216] on span "Contact us with a brief description of the problem, your registered e-mail id a…" at bounding box center [830, 222] width 505 height 24
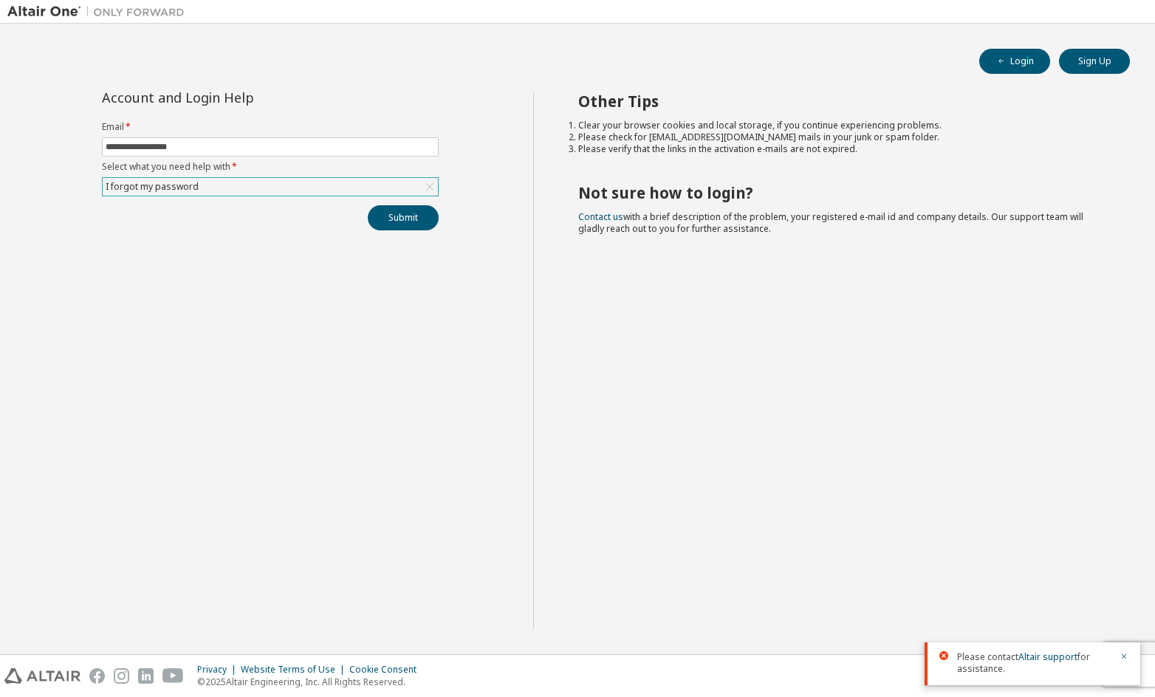
drag, startPoint x: 569, startPoint y: 214, endPoint x: 741, endPoint y: 239, distance: 174.5
click at [741, 239] on div "Other Tips Clear your browser cookies and local storage, if you continue experi…" at bounding box center [840, 361] width 615 height 538
click at [919, 183] on h2 "Not sure how to login?" at bounding box center [841, 192] width 526 height 19
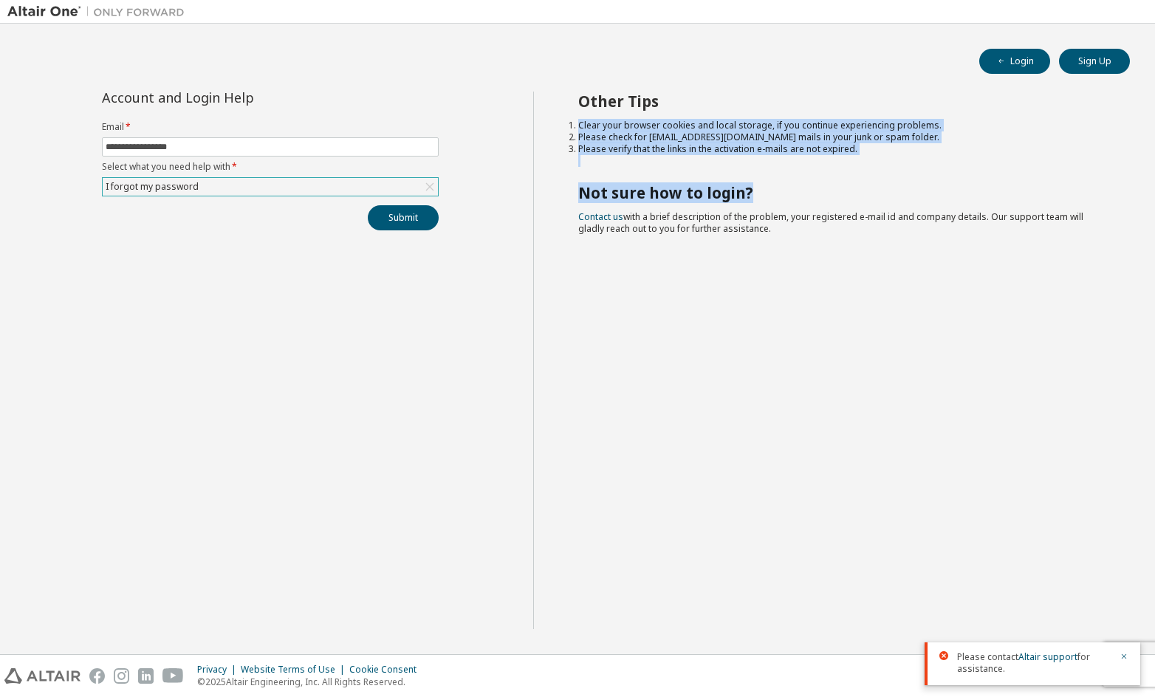
drag, startPoint x: 573, startPoint y: 123, endPoint x: 795, endPoint y: 133, distance: 221.8
click at [778, 176] on div "Other Tips Clear your browser cookies and local storage, if you continue experi…" at bounding box center [840, 361] width 615 height 538
click at [857, 154] on li "Please verify that the links in the activation e-mails are not expired." at bounding box center [841, 149] width 526 height 12
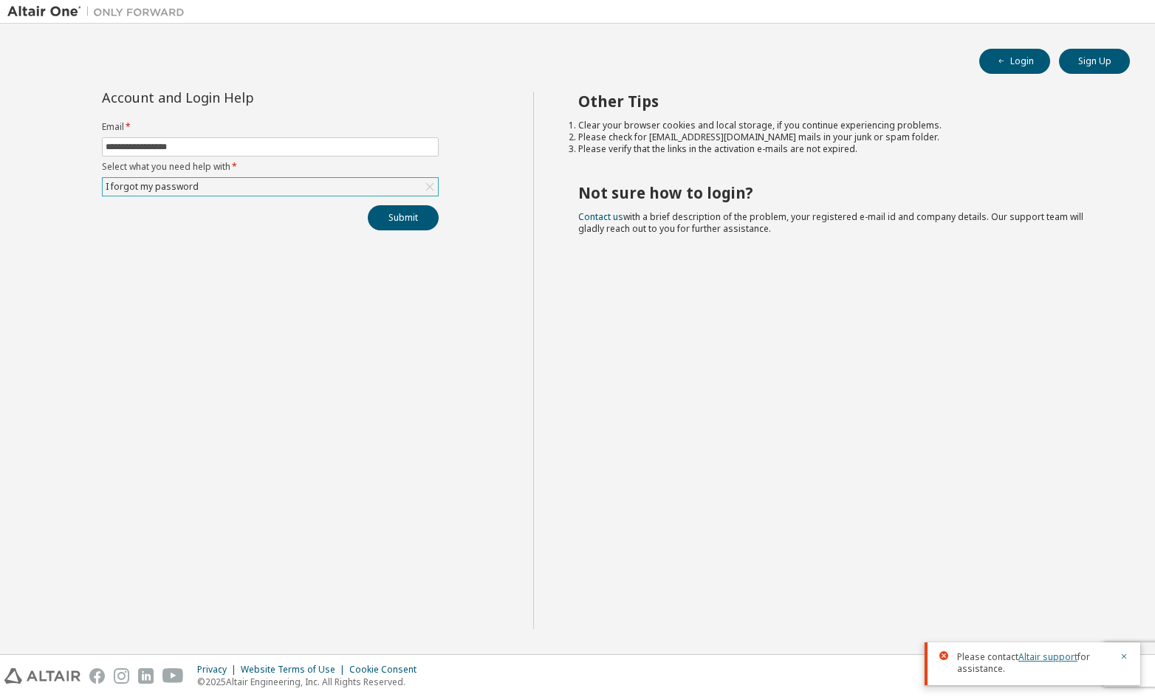
click at [1024, 657] on link "Altair support" at bounding box center [1047, 657] width 59 height 13
click at [1122, 652] on icon "button" at bounding box center [1124, 656] width 9 height 9
click at [1015, 651] on div "**********" at bounding box center [577, 339] width 1155 height 631
click at [414, 221] on button "Submit" at bounding box center [403, 217] width 71 height 25
click at [1046, 660] on link "Altair support" at bounding box center [1047, 657] width 59 height 13
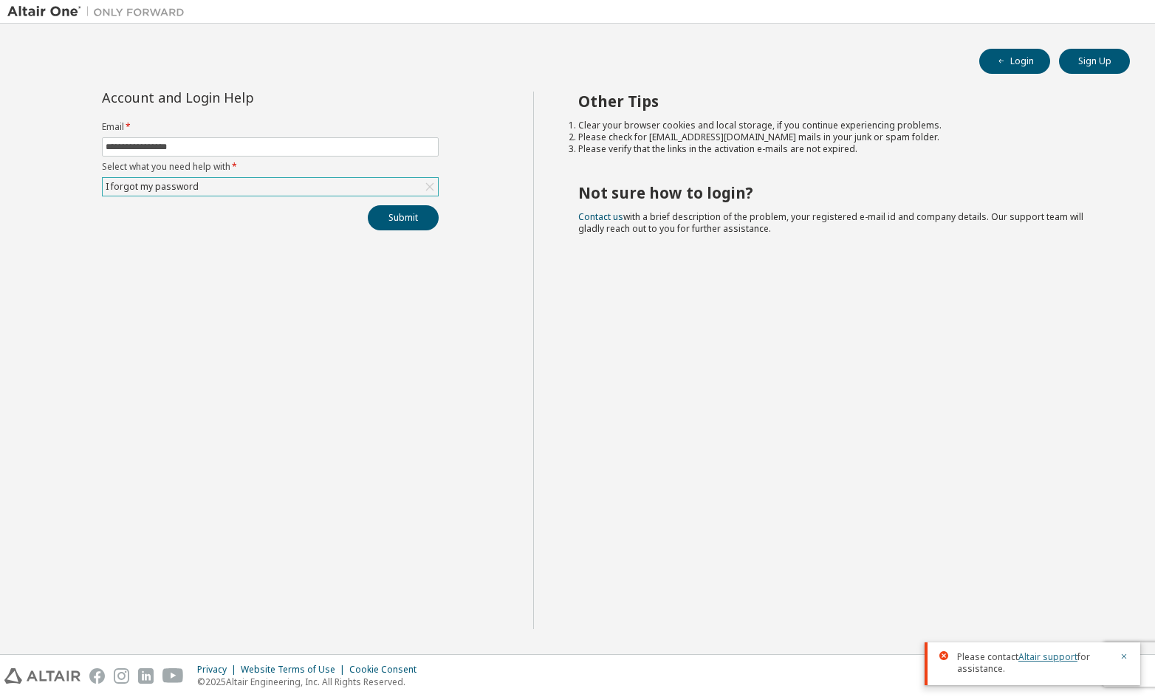
click at [1046, 659] on link "Altair support" at bounding box center [1047, 657] width 59 height 13
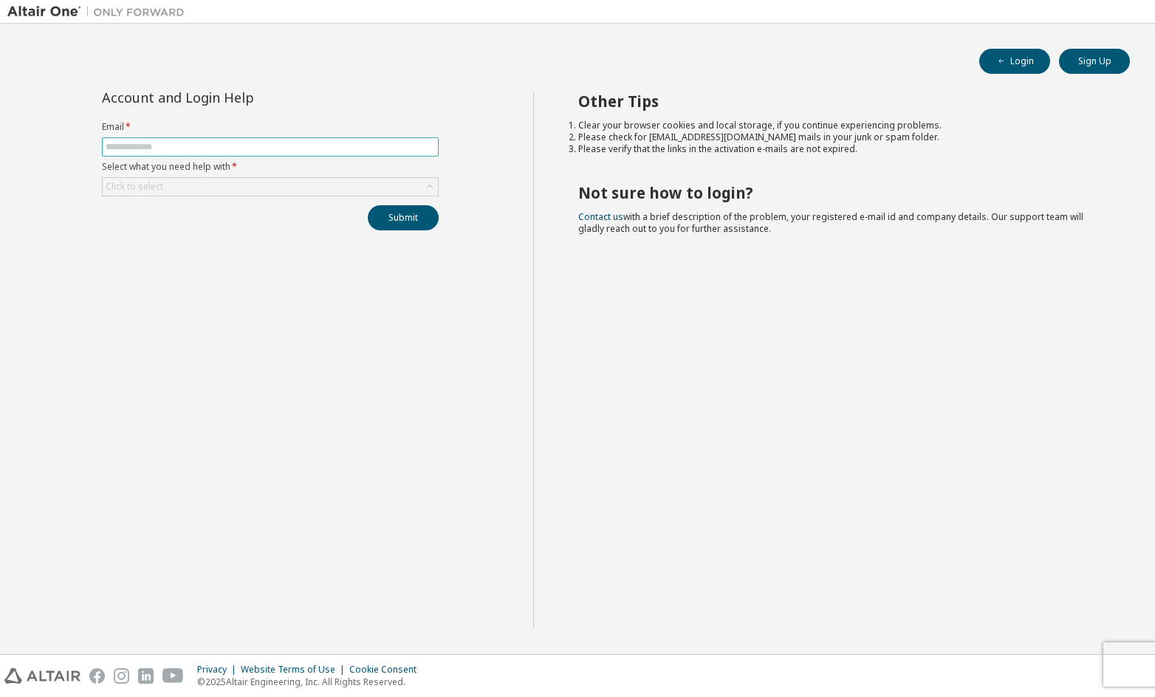
click at [288, 149] on input "text" at bounding box center [270, 147] width 329 height 12
type input "**********"
click at [286, 193] on div "Click to select" at bounding box center [270, 187] width 335 height 18
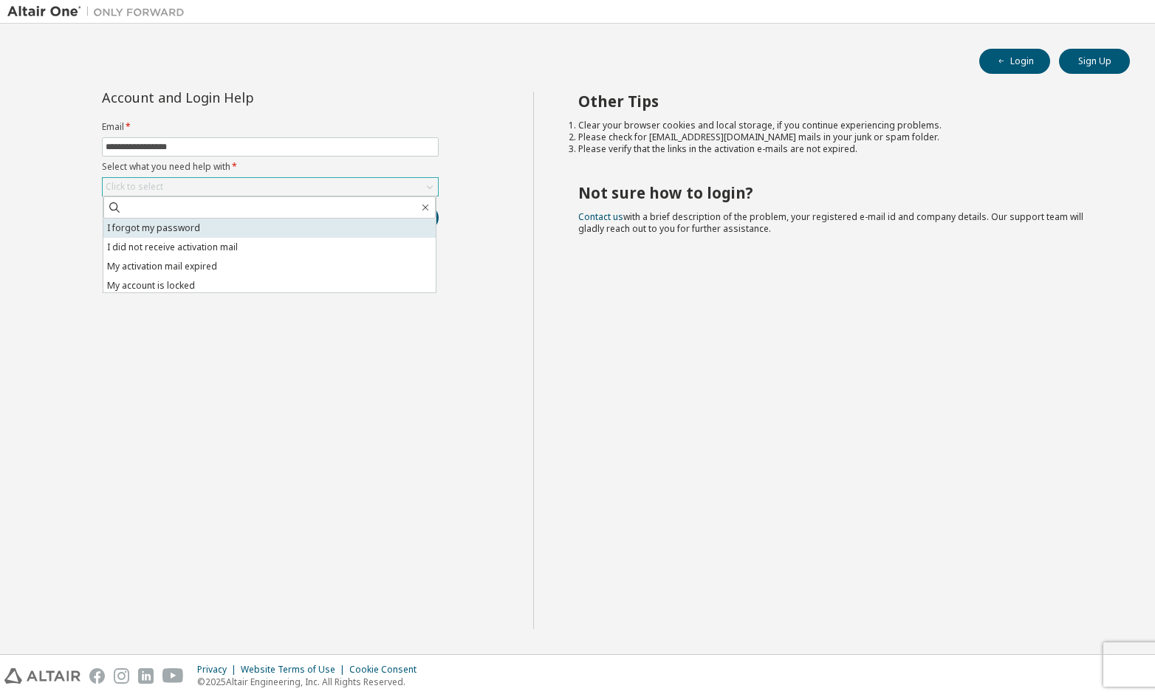
click at [280, 223] on li "I forgot my password" at bounding box center [269, 228] width 332 height 19
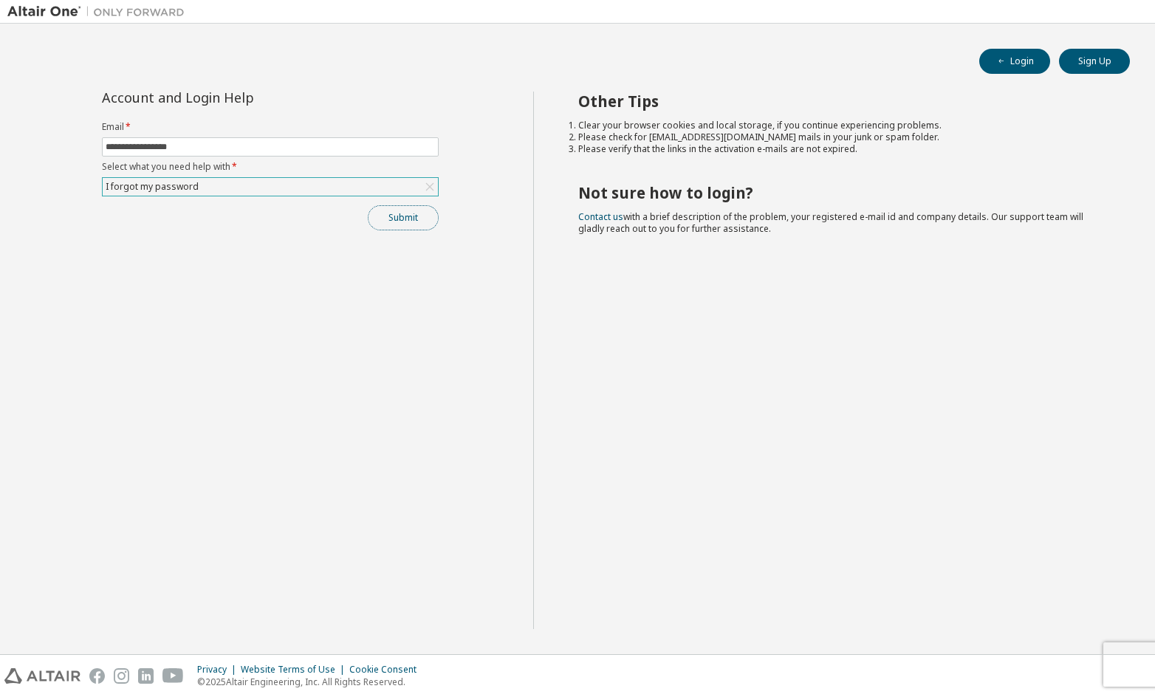
click at [388, 222] on button "Submit" at bounding box center [403, 217] width 71 height 25
click at [411, 224] on button "Submit" at bounding box center [403, 217] width 71 height 25
click at [411, 224] on div "Submit" at bounding box center [270, 217] width 337 height 25
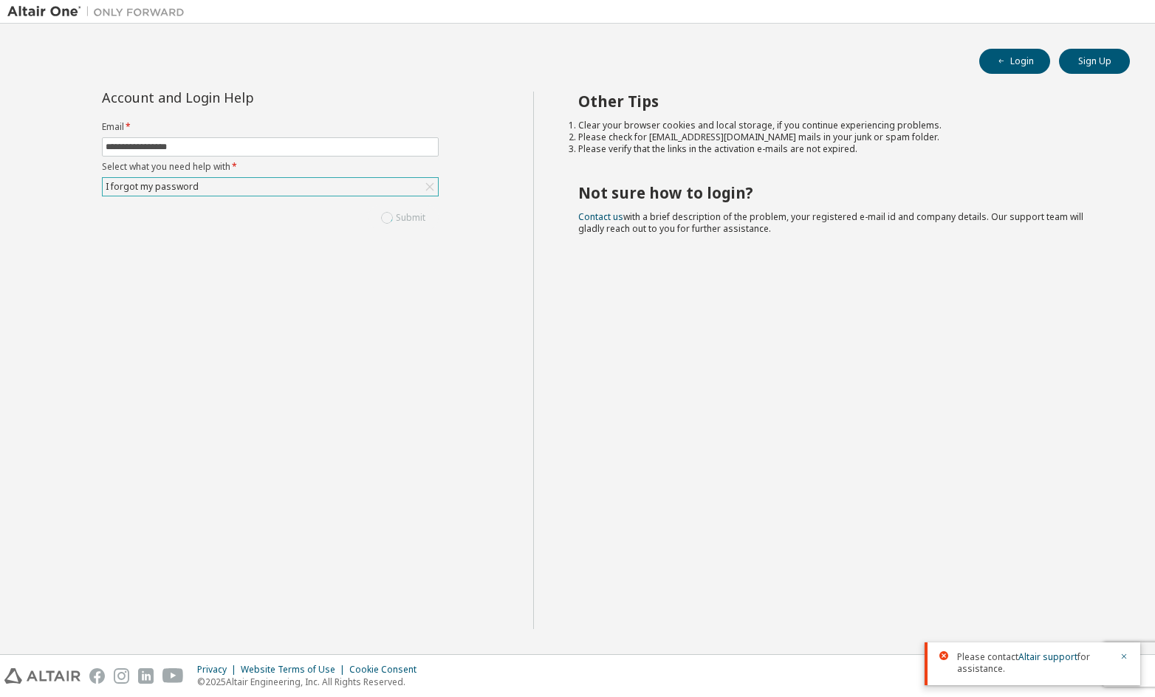
click at [618, 231] on span "Contact us with a brief description of the problem, your registered e-mail id a…" at bounding box center [830, 222] width 505 height 24
click at [433, 121] on label "Email *" at bounding box center [270, 127] width 337 height 12
